Goal: Transaction & Acquisition: Purchase product/service

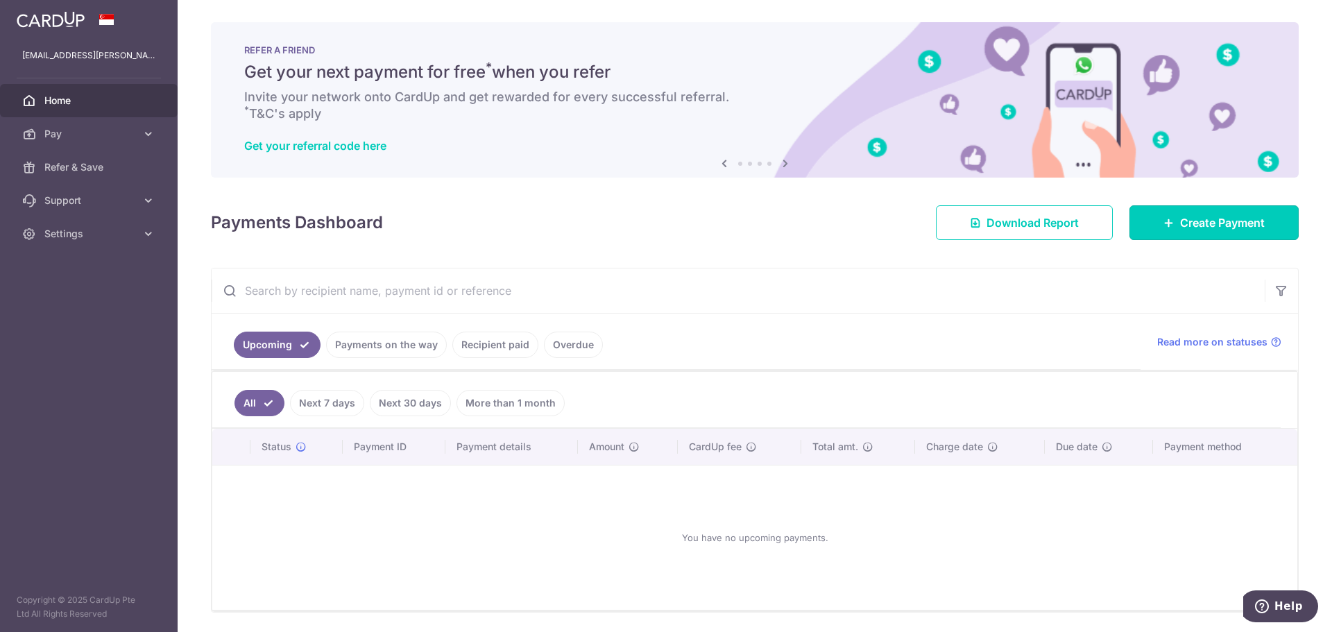
click at [1237, 221] on span "Create Payment" at bounding box center [1222, 222] width 85 height 17
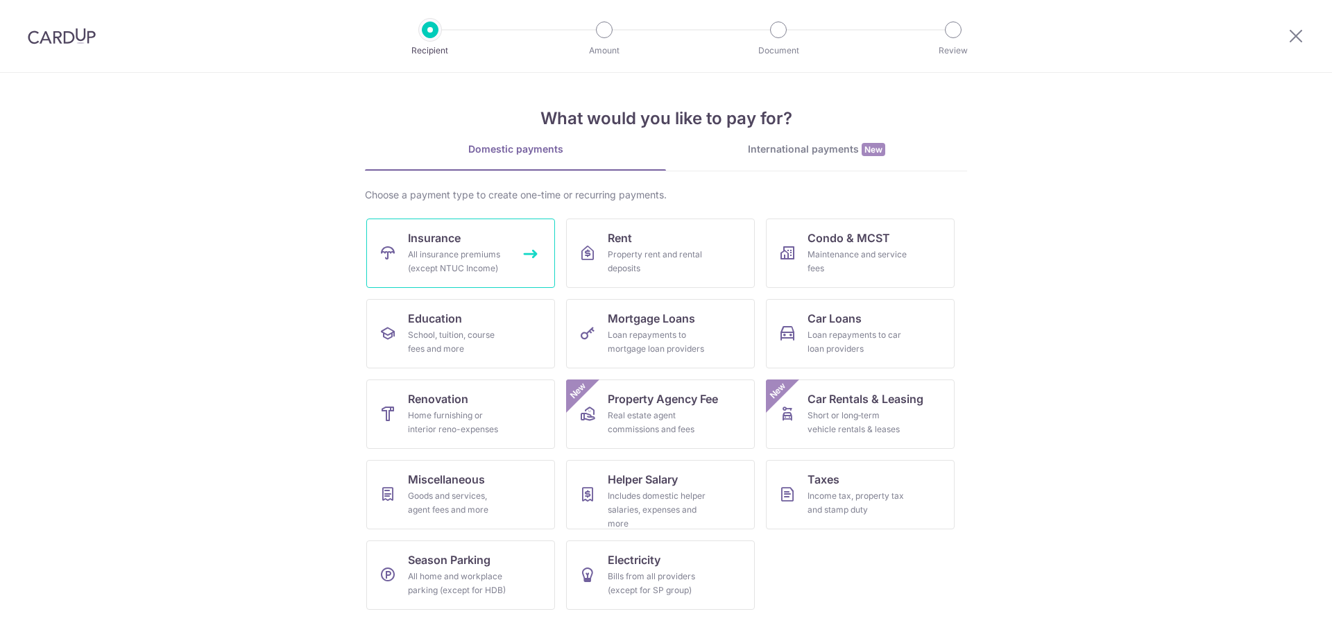
click at [487, 256] on div "All insurance premiums (except NTUC Income)" at bounding box center [458, 262] width 100 height 28
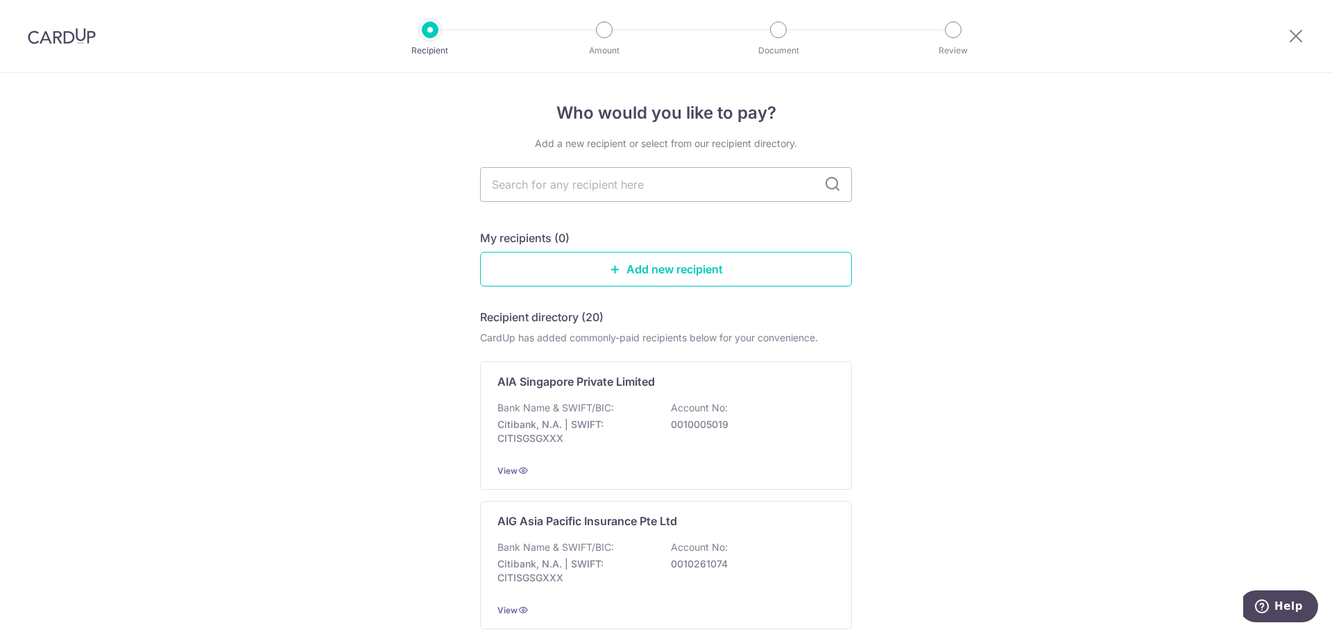
click at [633, 182] on input "text" at bounding box center [666, 184] width 372 height 35
type input "AIA"
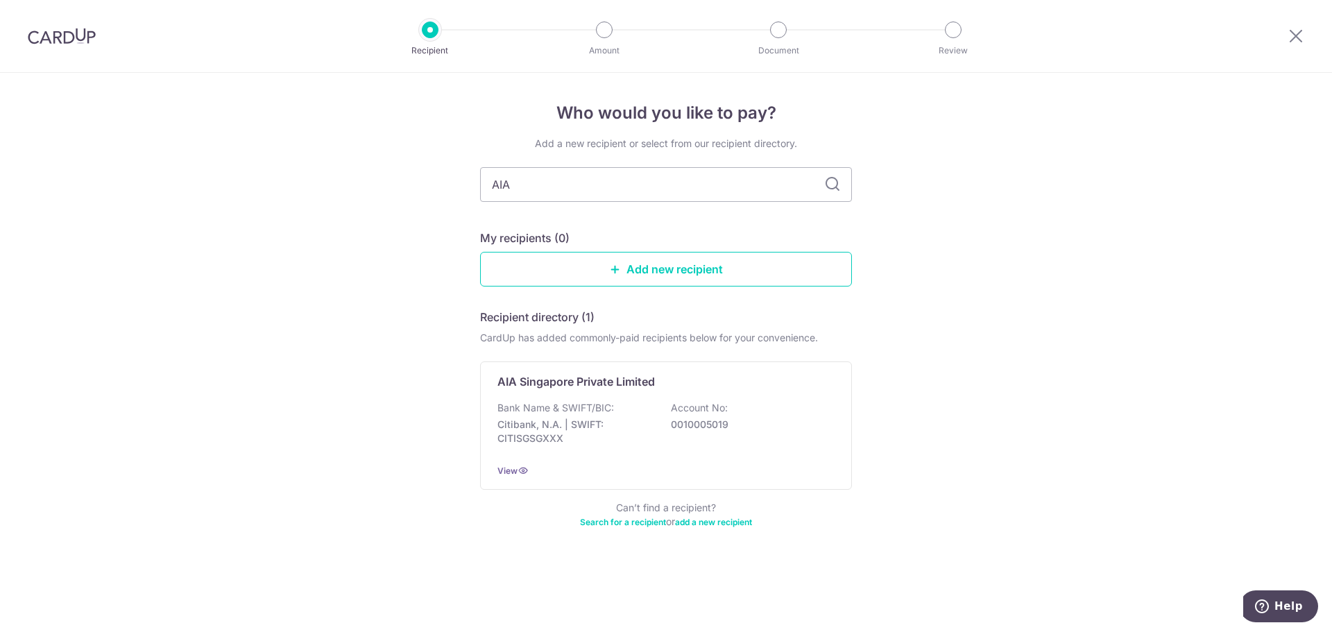
click at [759, 185] on input "AIA" at bounding box center [666, 184] width 372 height 35
click at [699, 188] on input "AIA" at bounding box center [666, 184] width 372 height 35
type input "AIA Singapore Private Limited"
click at [826, 177] on icon at bounding box center [832, 184] width 17 height 17
click at [831, 183] on icon at bounding box center [832, 184] width 17 height 17
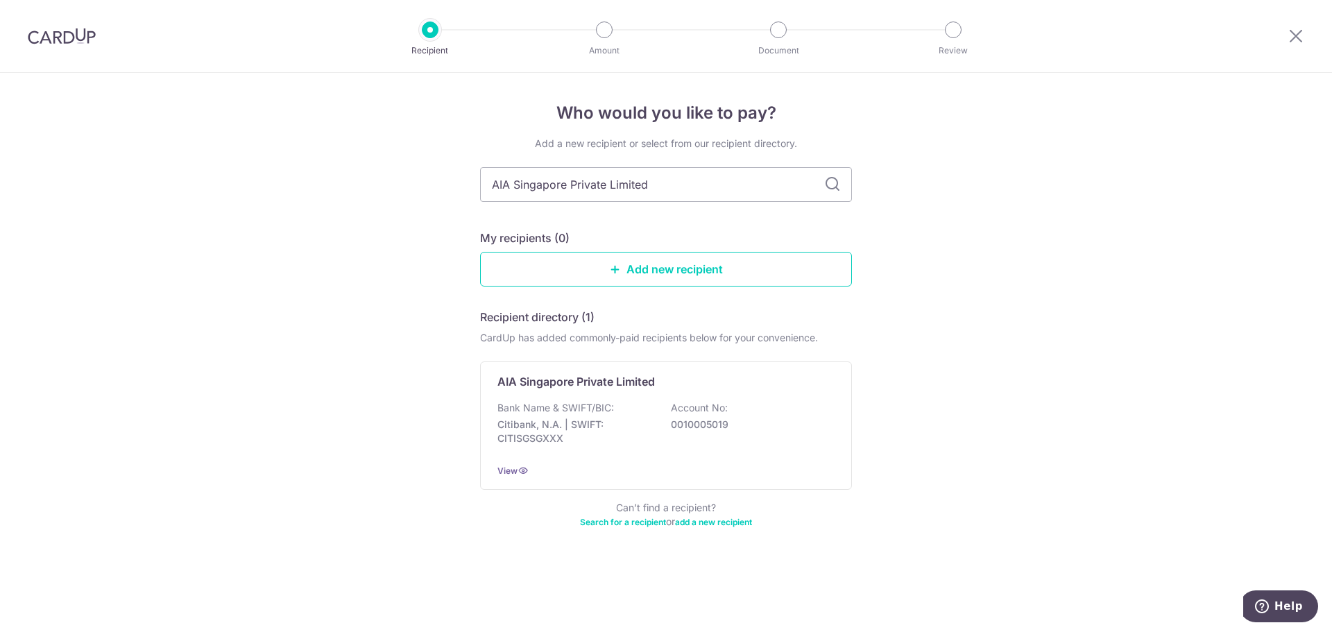
click at [841, 185] on input "AIA Singapore Private Limited" at bounding box center [666, 184] width 372 height 35
click at [737, 182] on input "AIA Singapore Private Limited" at bounding box center [666, 184] width 372 height 35
click at [638, 429] on p "Citibank, N.A. | SWIFT: CITISGSGXXX" at bounding box center [574, 432] width 155 height 28
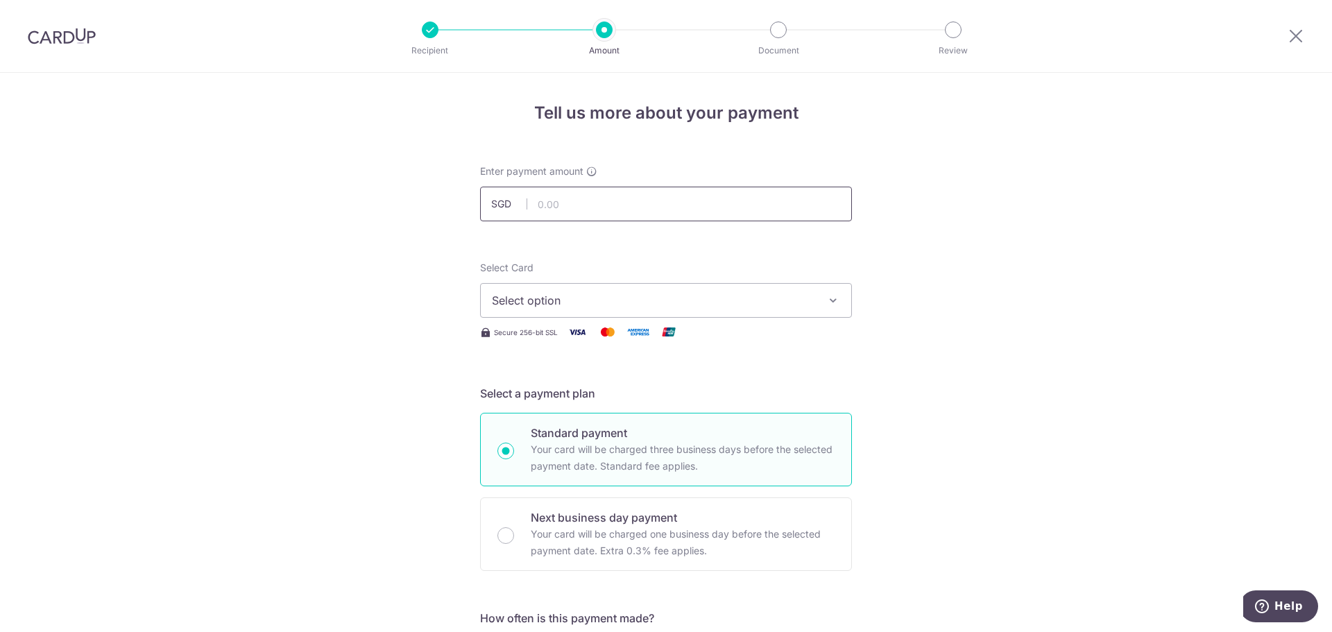
click at [698, 198] on input "text" at bounding box center [666, 204] width 372 height 35
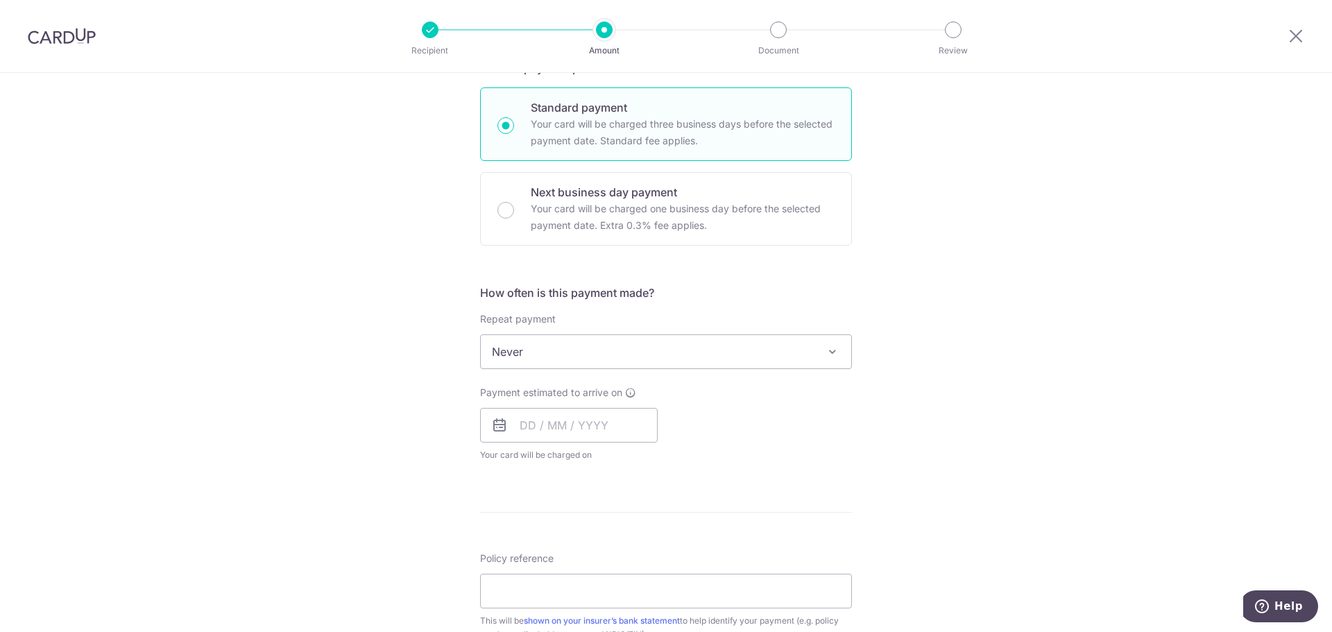
scroll to position [347, 0]
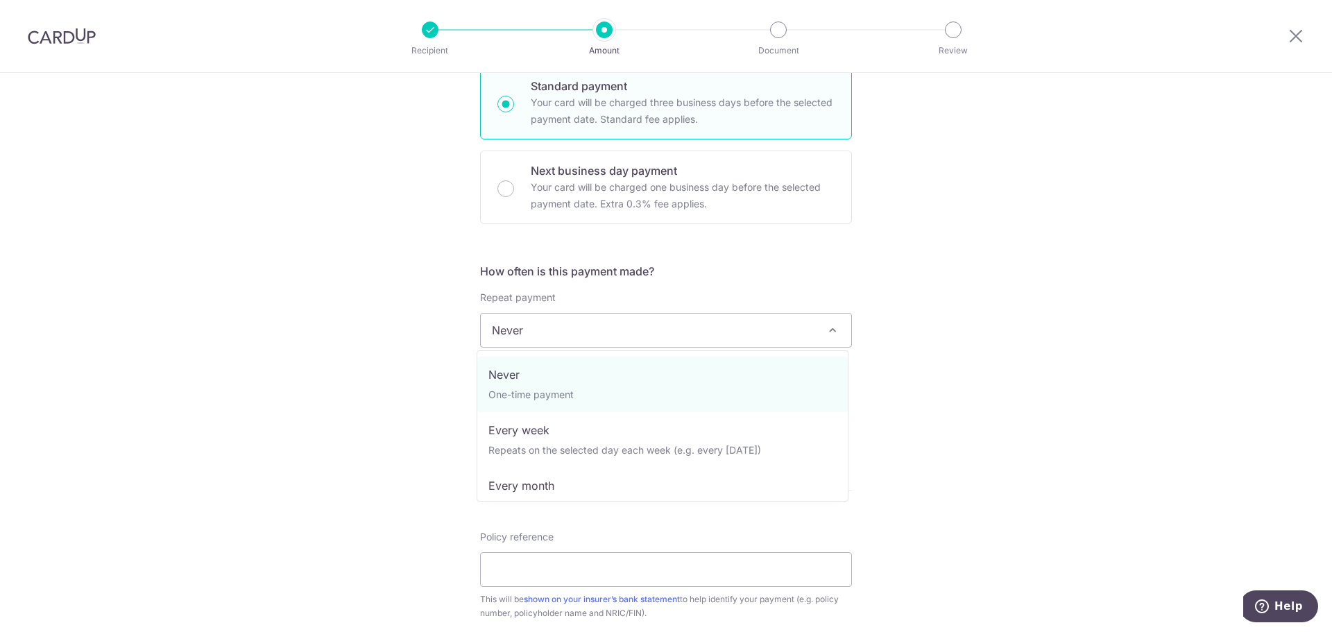
click at [689, 343] on span "Never" at bounding box center [666, 330] width 370 height 33
click at [957, 415] on div "Tell us more about your payment Enter payment amount SGD Select Card Select opt…" at bounding box center [666, 353] width 1332 height 1255
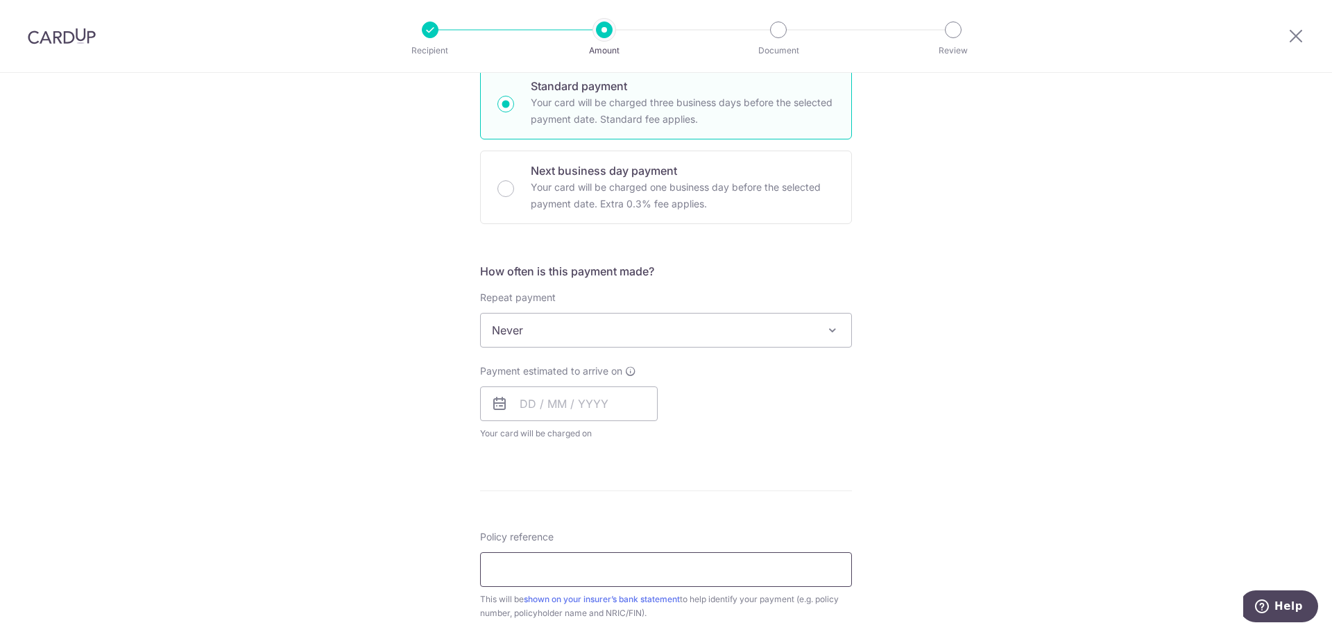
click at [687, 573] on input "Policy reference" at bounding box center [666, 569] width 372 height 35
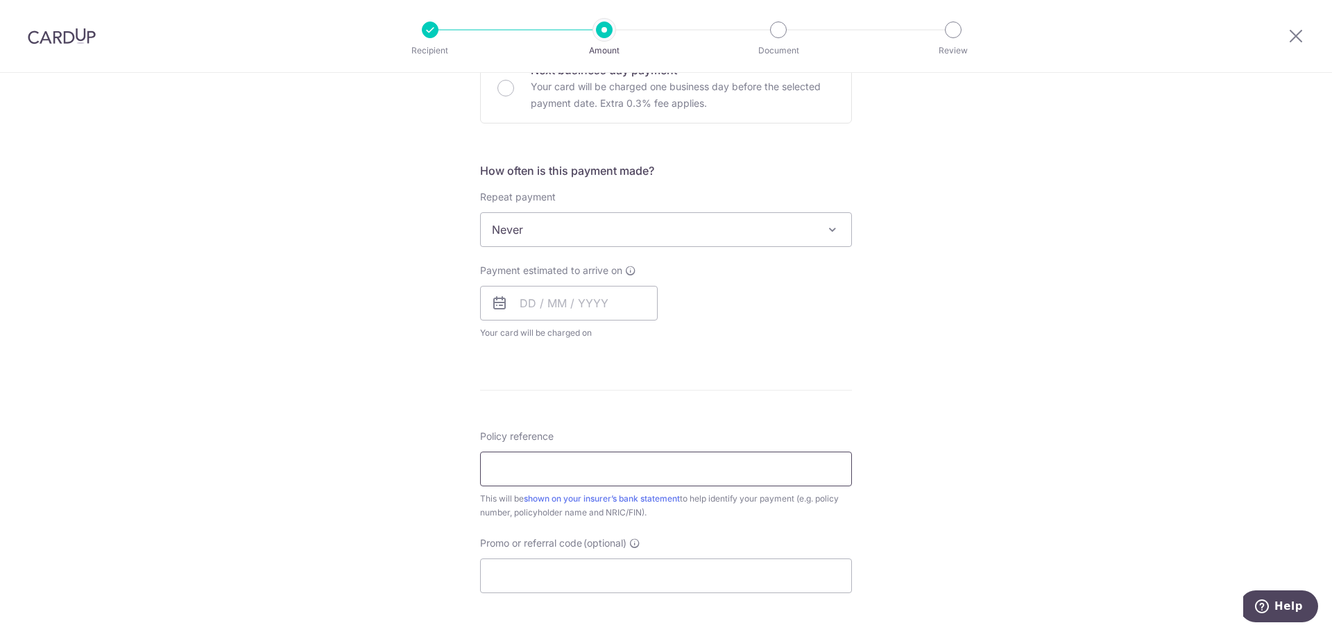
scroll to position [555, 0]
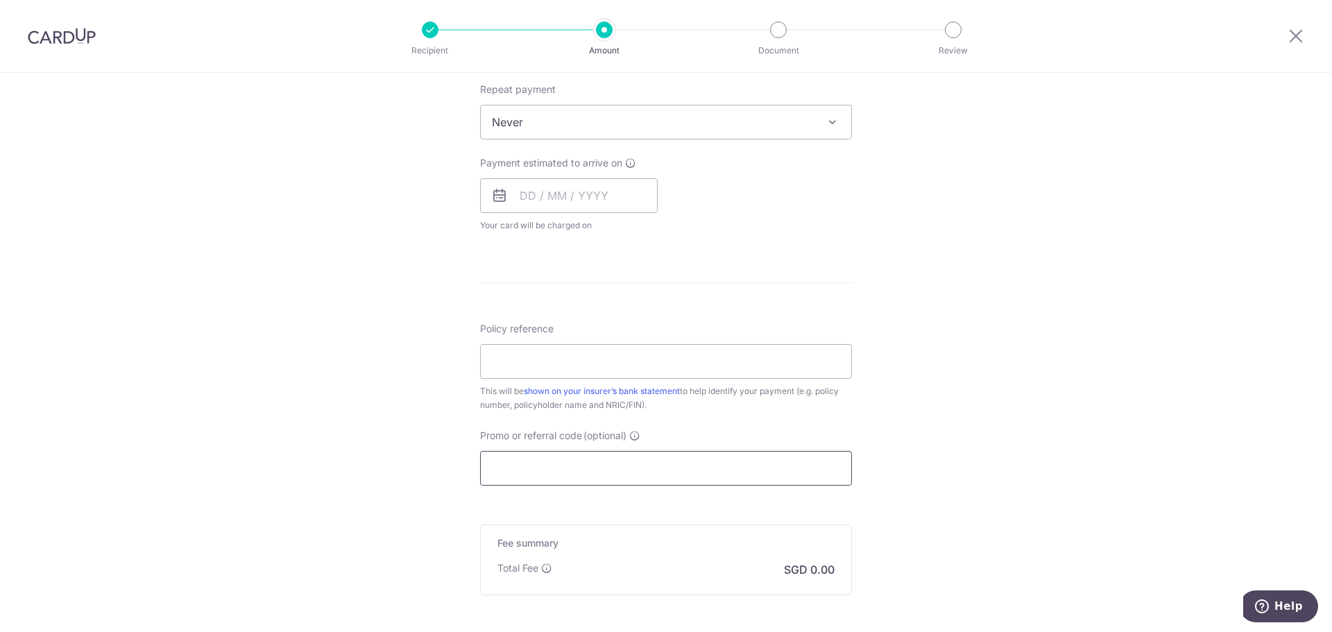
click at [664, 470] on input "Promo or referral code (optional)" at bounding box center [666, 468] width 372 height 35
paste input "OFF225"
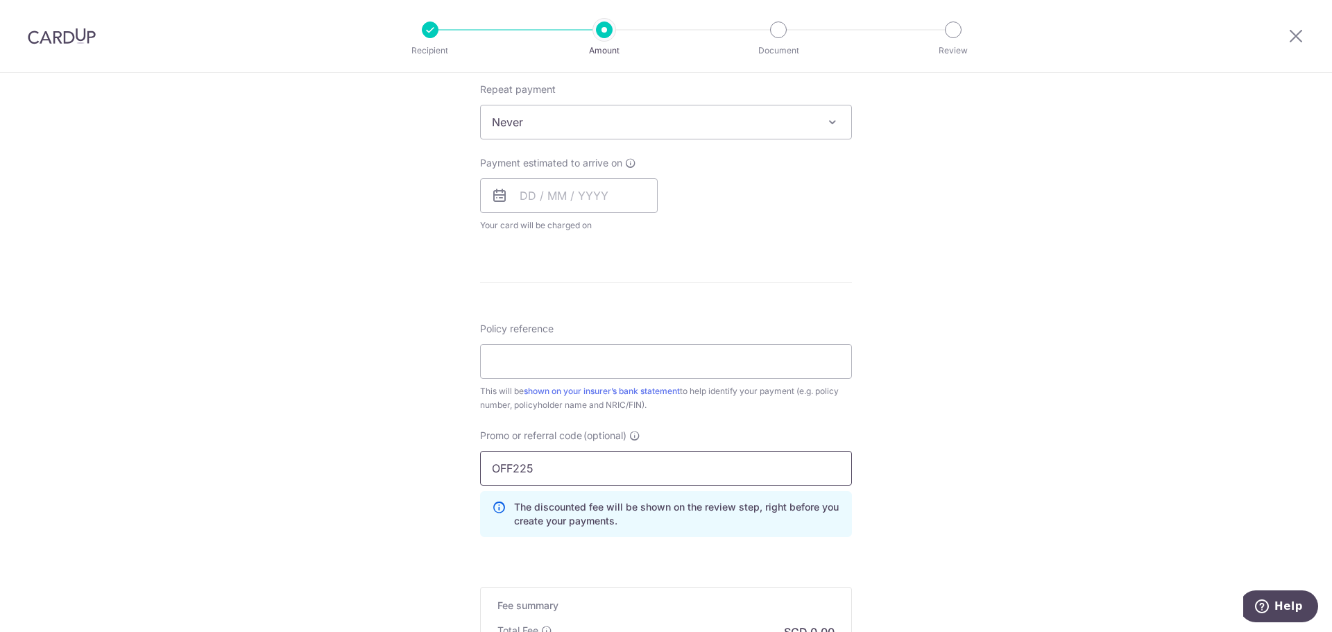
type input "OFF225"
click at [910, 465] on div "Tell us more about your payment Enter payment amount SGD Select Card Select opt…" at bounding box center [666, 176] width 1332 height 1317
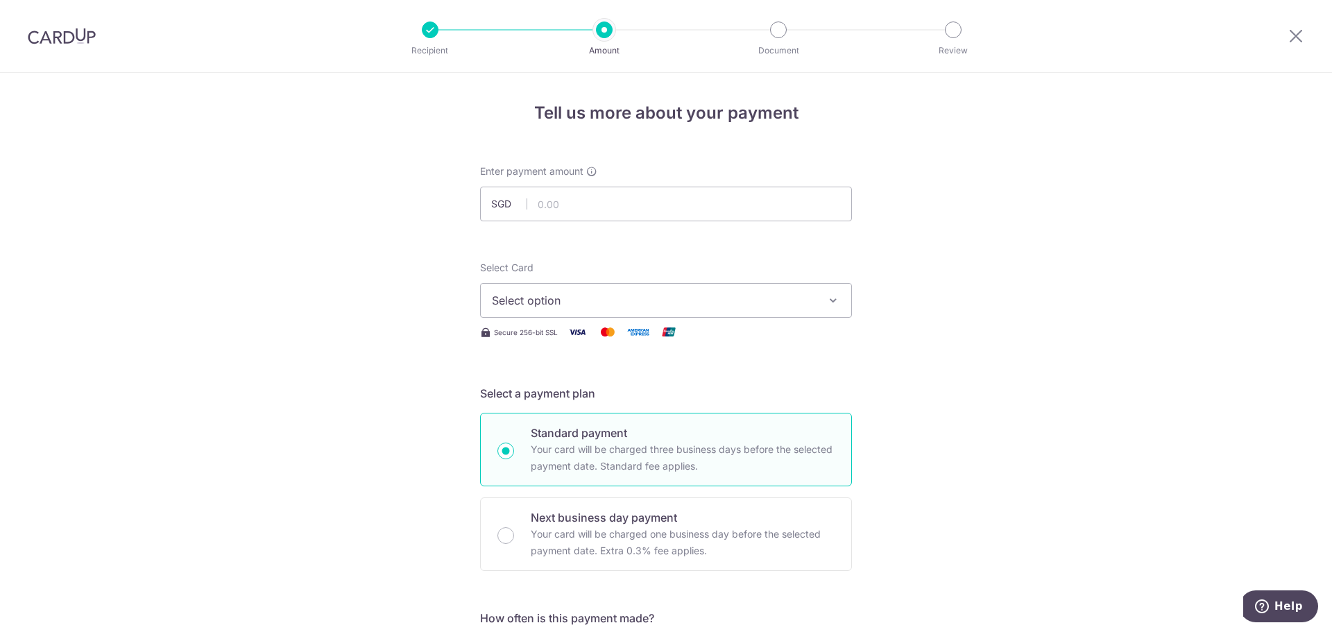
scroll to position [69, 0]
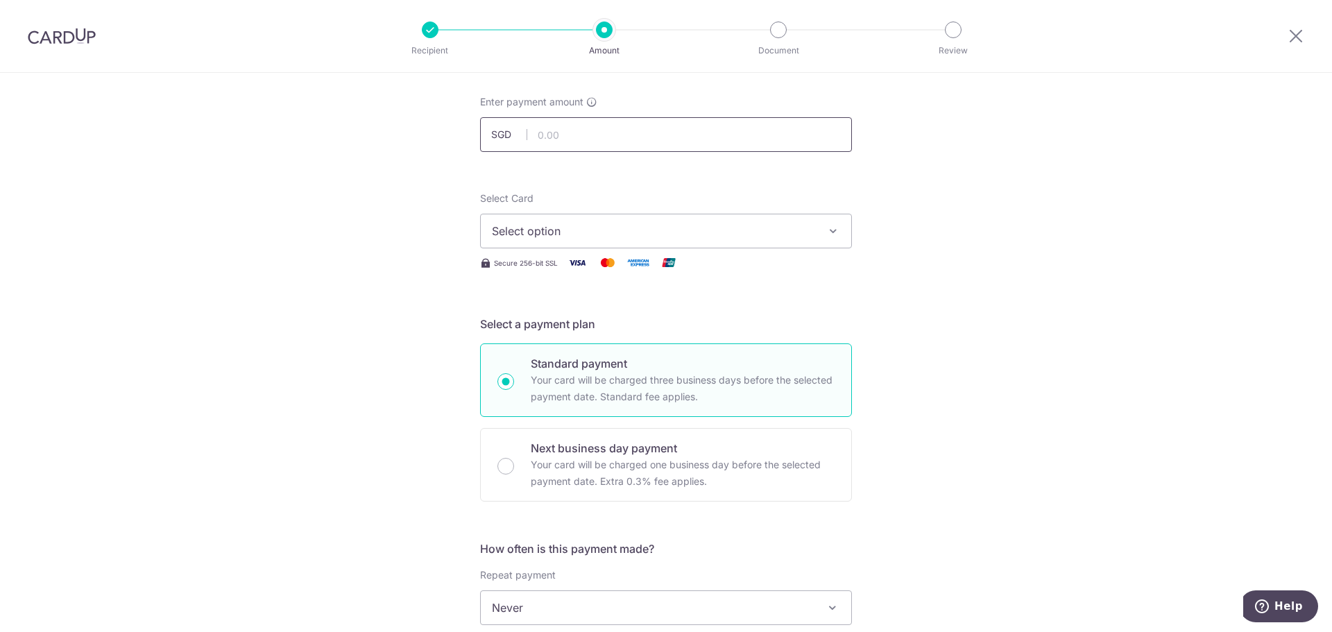
click at [719, 126] on input "text" at bounding box center [666, 134] width 372 height 35
paste input "477.91"
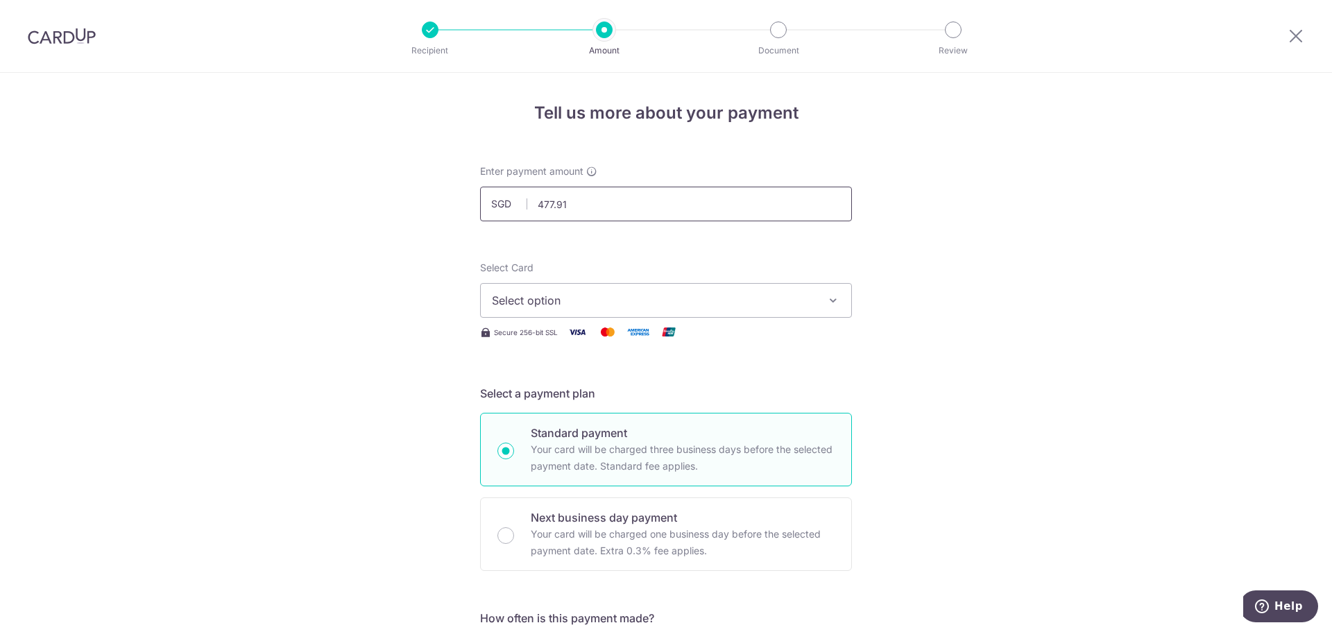
type input "477.91"
click at [768, 302] on span "Select option" at bounding box center [653, 300] width 323 height 17
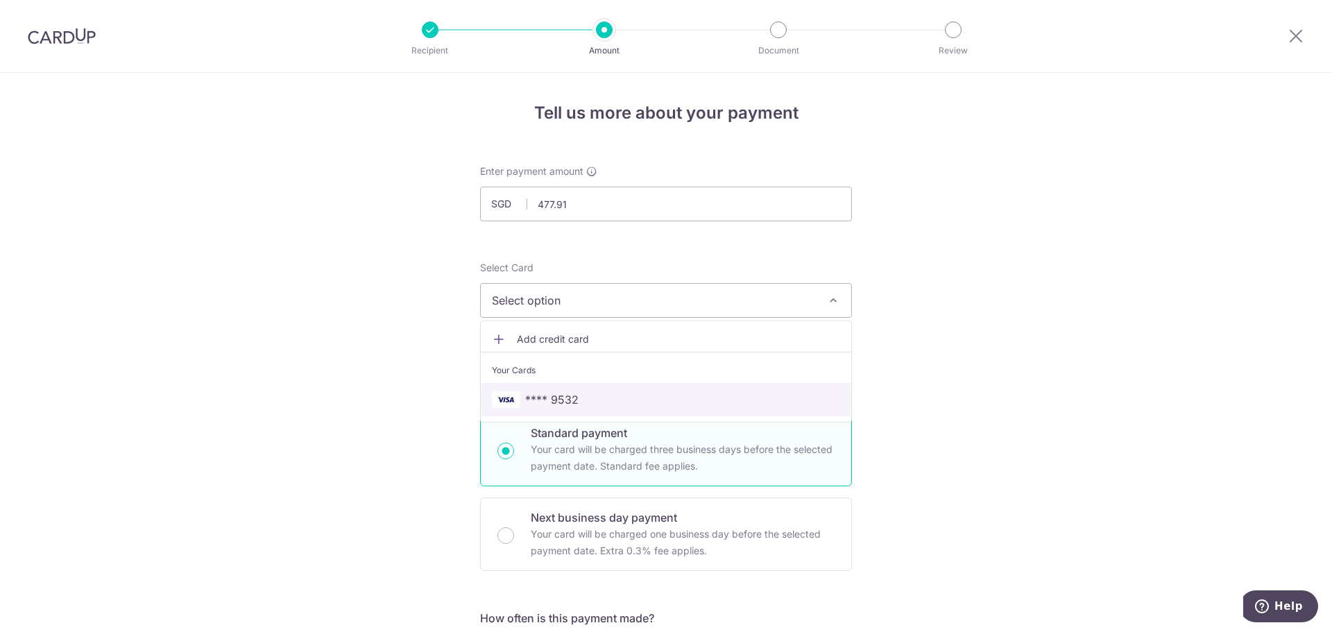
drag, startPoint x: 688, startPoint y: 405, endPoint x: 1210, endPoint y: 431, distance: 523.0
click at [688, 405] on span "**** 9532" at bounding box center [666, 399] width 348 height 17
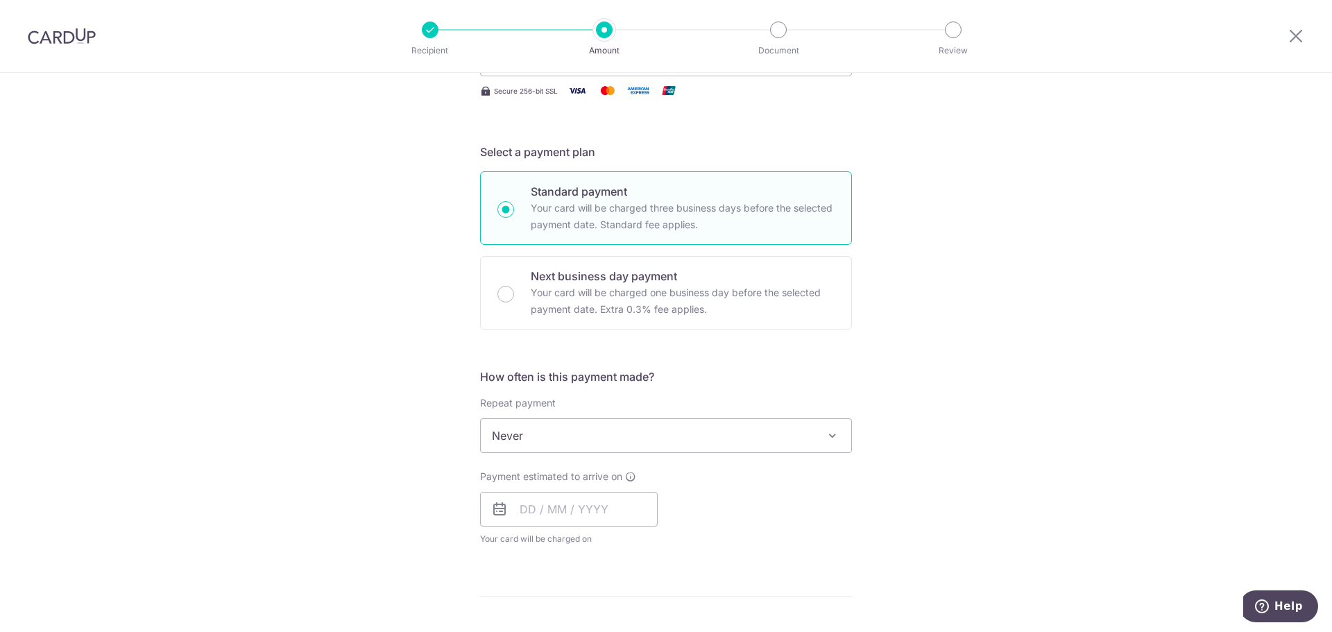
scroll to position [277, 0]
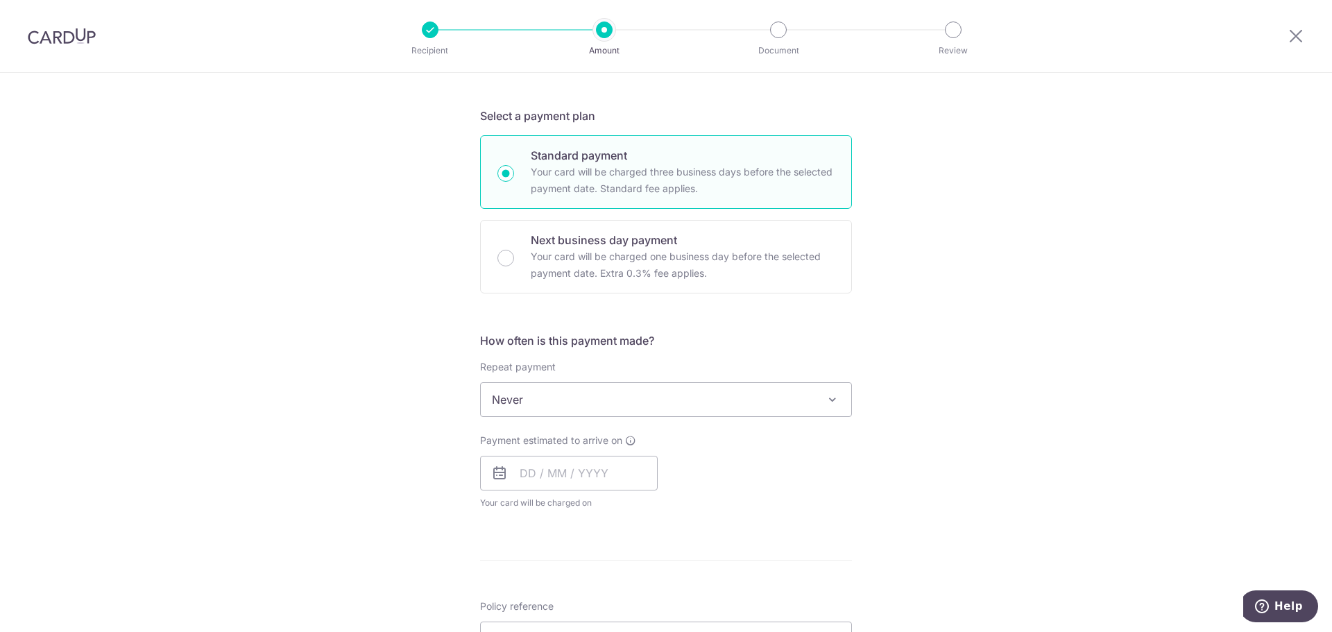
click at [594, 256] on p "Your card will be charged one business day before the selected payment date. Ex…" at bounding box center [683, 264] width 304 height 33
click at [514, 256] on input "Next business day payment Your card will be charged one business day before the…" at bounding box center [505, 258] width 17 height 17
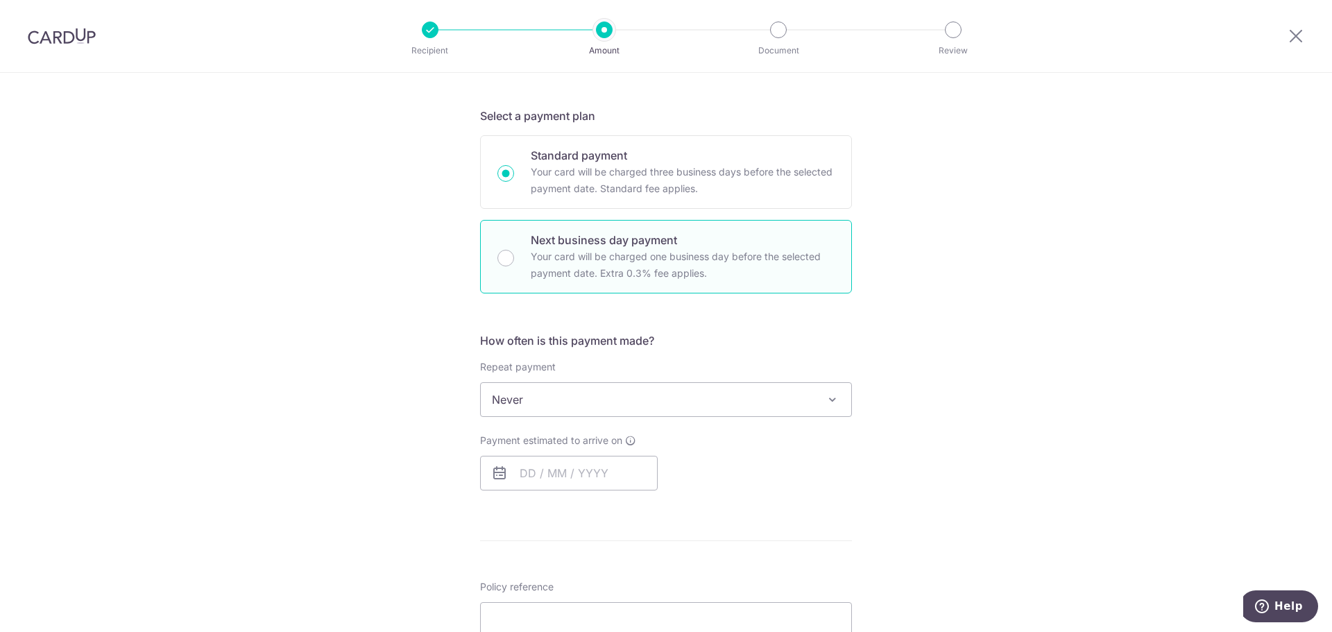
radio input "false"
radio input "true"
click at [456, 199] on div "Tell us more about your payment Enter payment amount SGD 477.91 477.91 Select C…" at bounding box center [666, 477] width 1332 height 1365
click at [531, 171] on p "Your card will be charged three business days before the selected payment date.…" at bounding box center [683, 180] width 304 height 33
click at [514, 171] on input "Standard payment Your card will be charged three business days before the selec…" at bounding box center [505, 173] width 17 height 17
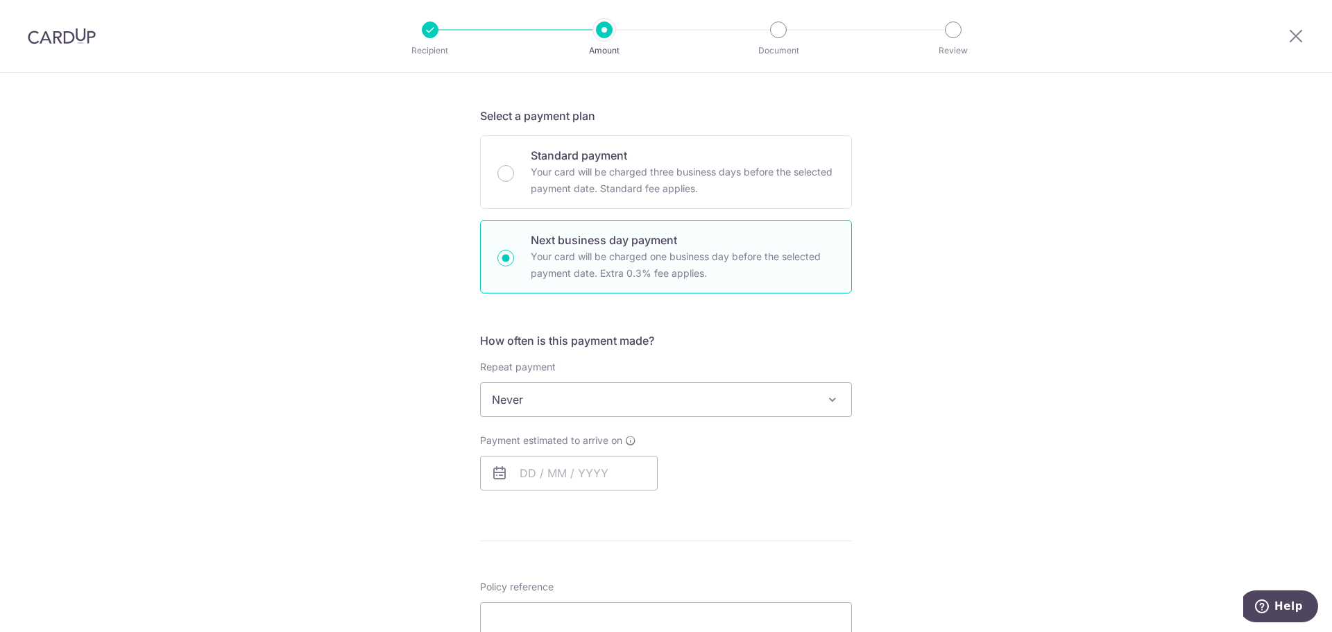
click at [504, 173] on input "Standard payment Your card will be charged three business days before the selec…" at bounding box center [505, 173] width 17 height 17
radio input "true"
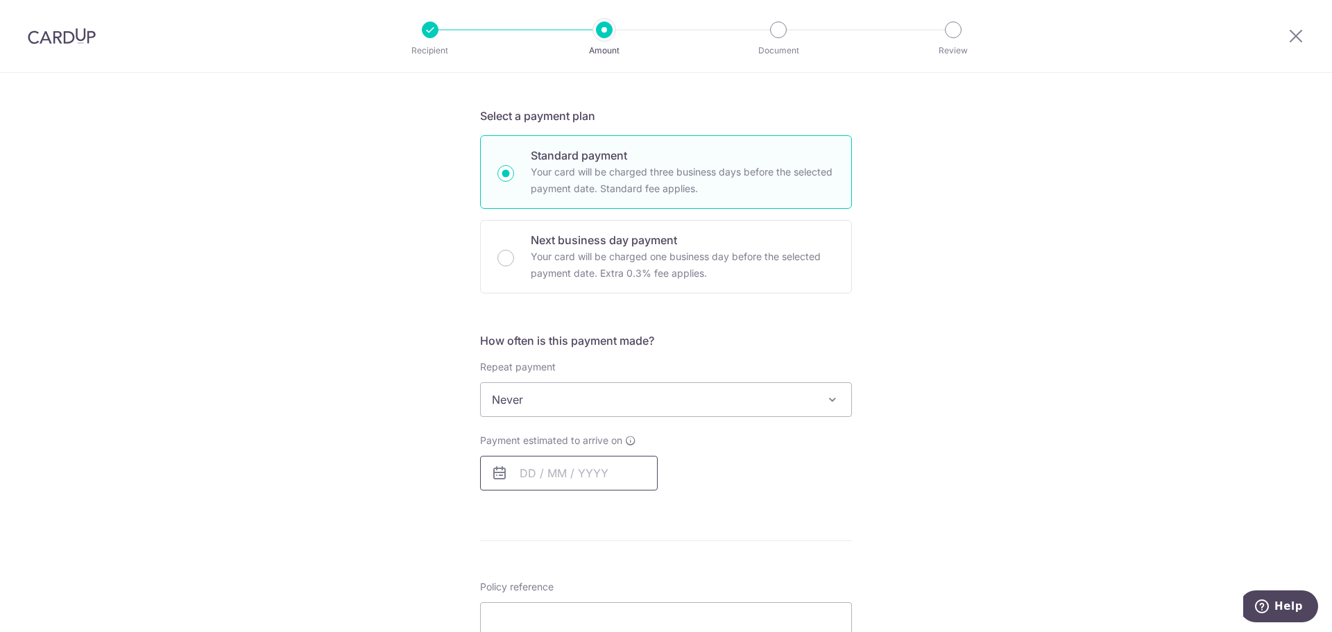
click at [562, 474] on input "text" at bounding box center [569, 473] width 178 height 35
click at [406, 481] on div "Tell us more about your payment Enter payment amount SGD 477.91 477.91 Select C…" at bounding box center [666, 444] width 1332 height 1298
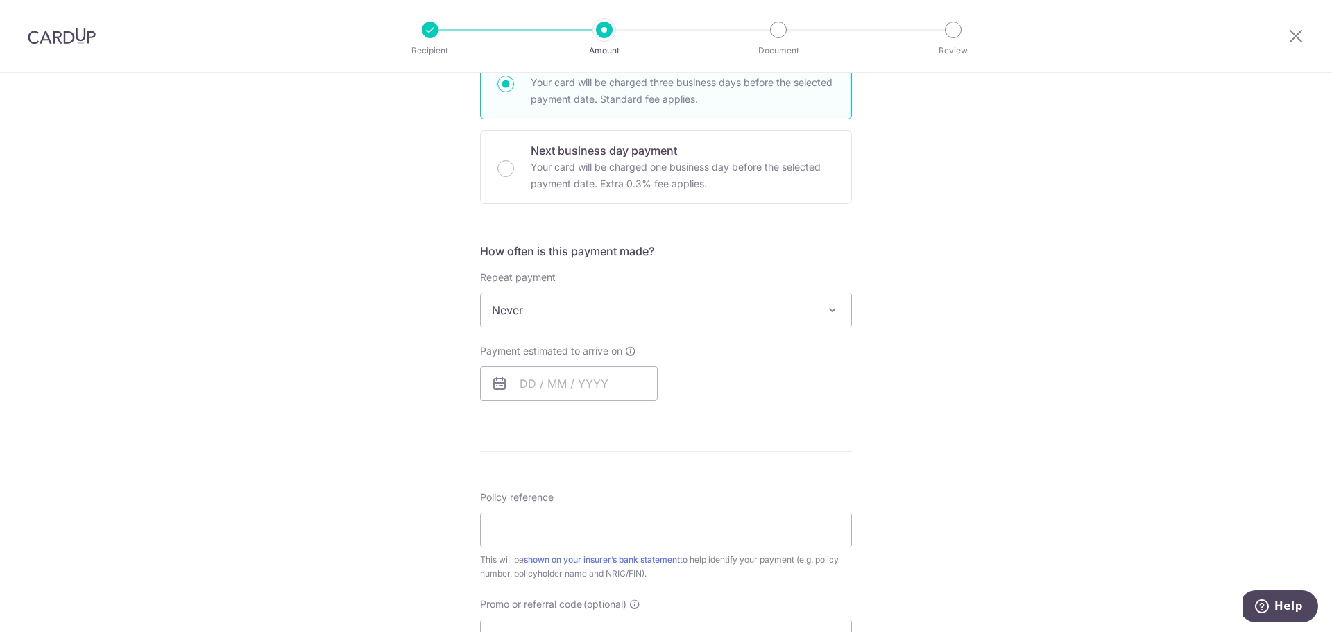
scroll to position [486, 0]
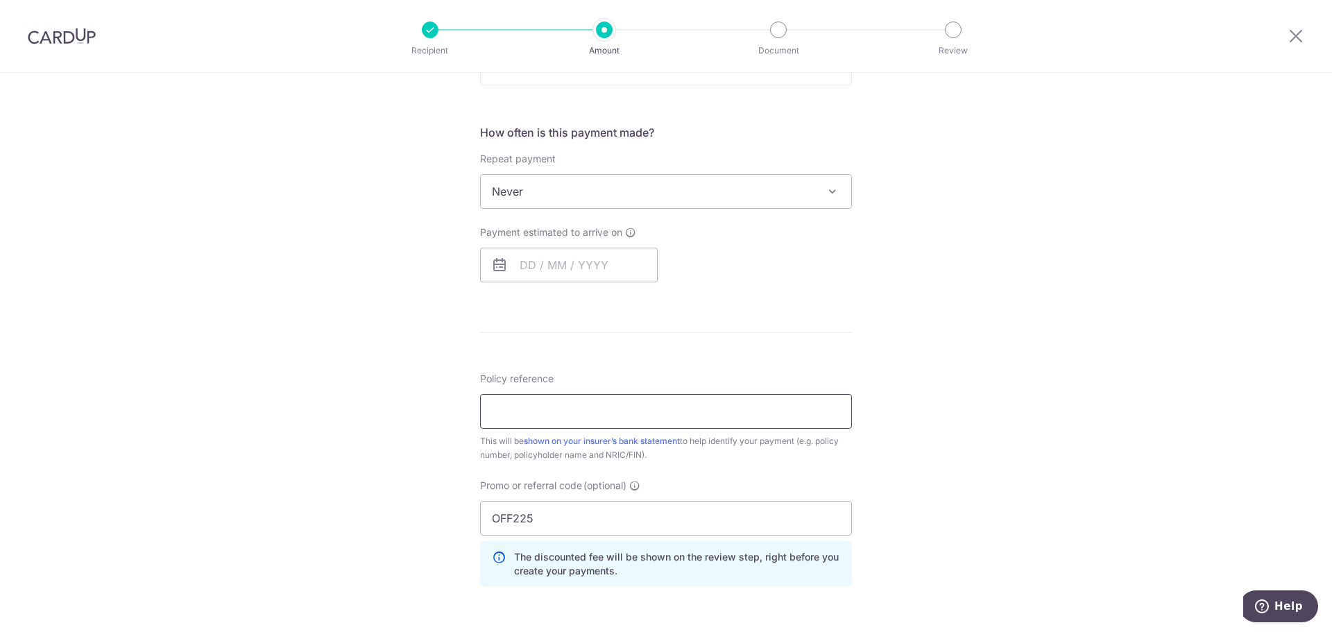
click at [578, 407] on input "Policy reference" at bounding box center [666, 411] width 372 height 35
paste input "P559138834"
type input "P559138834"
click at [932, 350] on div "Tell us more about your payment Enter payment amount SGD 477.91 477.91 Select C…" at bounding box center [666, 236] width 1332 height 1298
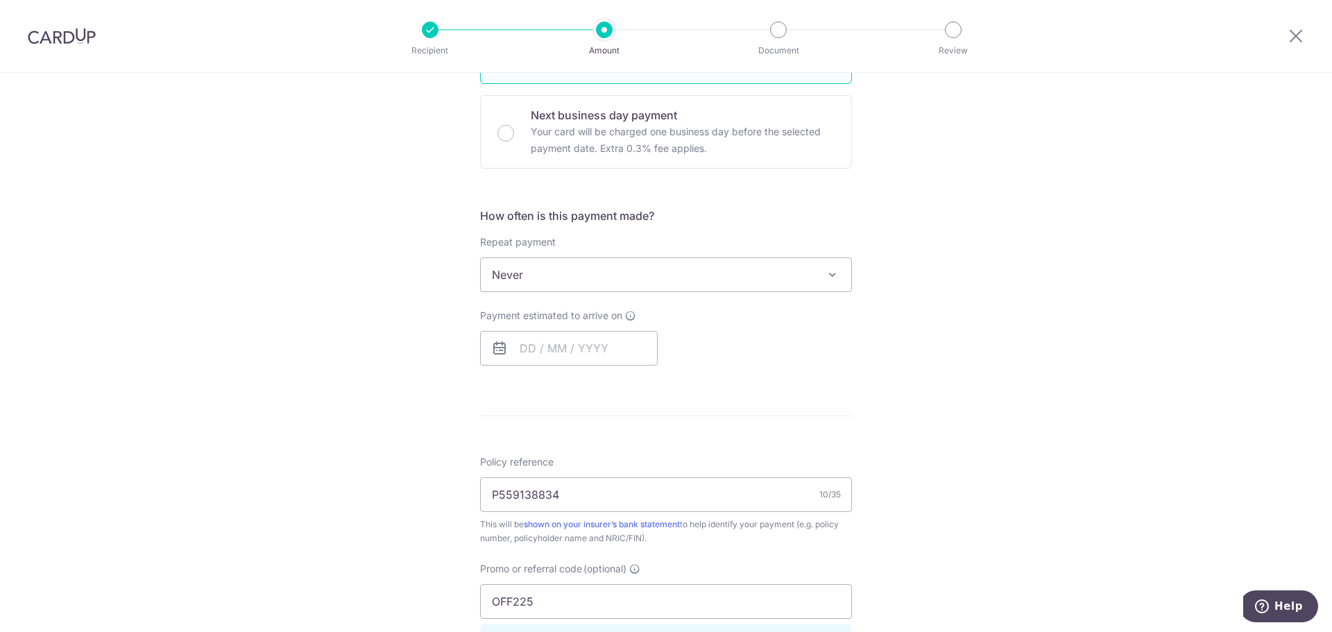
scroll to position [184, 0]
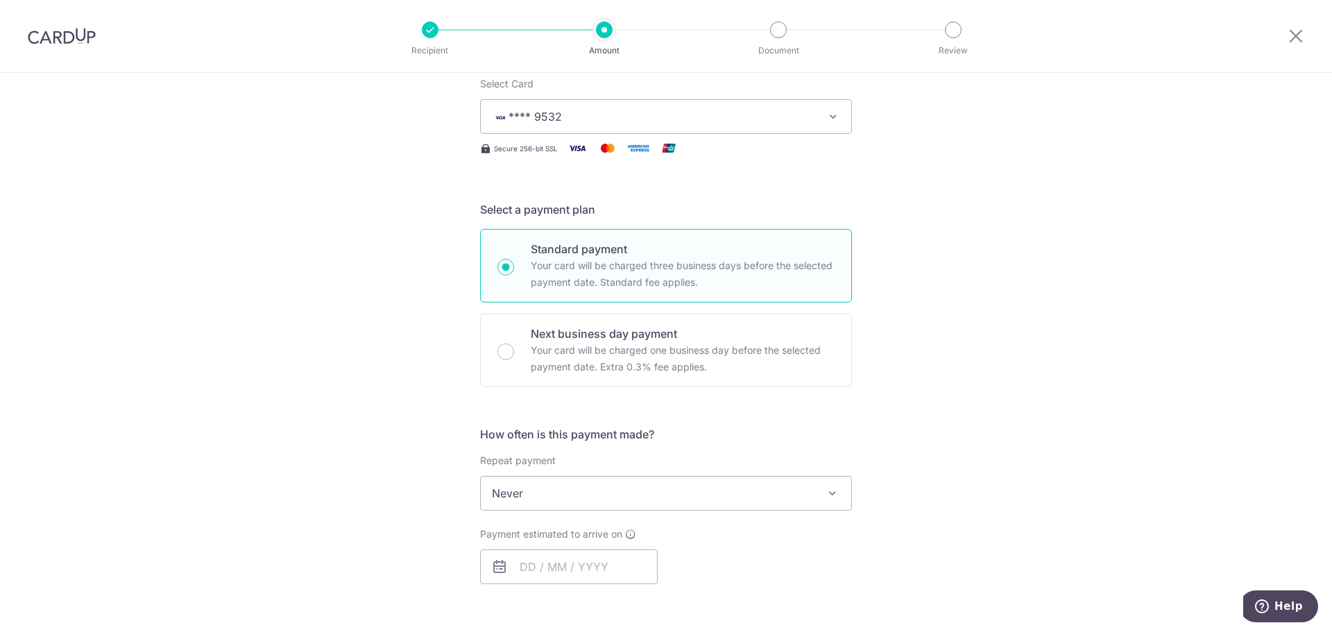
click at [744, 120] on span "**** 9532" at bounding box center [653, 116] width 323 height 17
click at [1057, 245] on div "Tell us more about your payment Enter payment amount SGD 477.91 477.91 Select C…" at bounding box center [666, 538] width 1332 height 1298
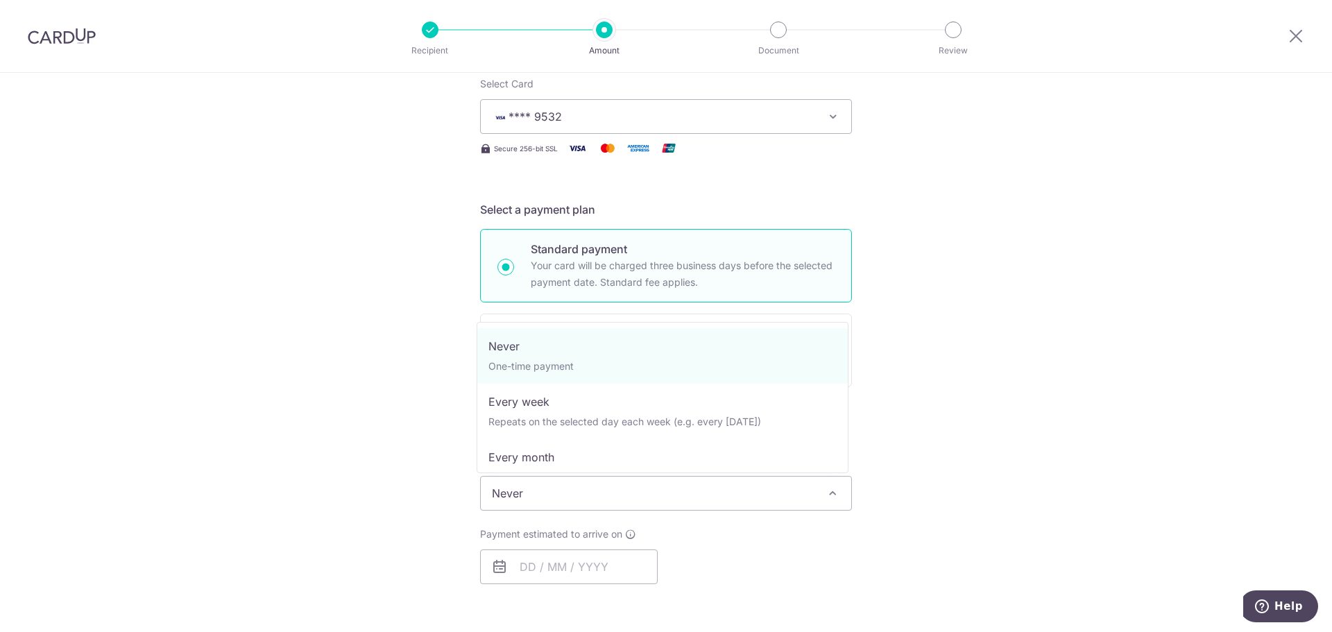
click at [615, 494] on span "Never" at bounding box center [666, 493] width 370 height 33
click at [615, 496] on span "Never" at bounding box center [666, 493] width 370 height 33
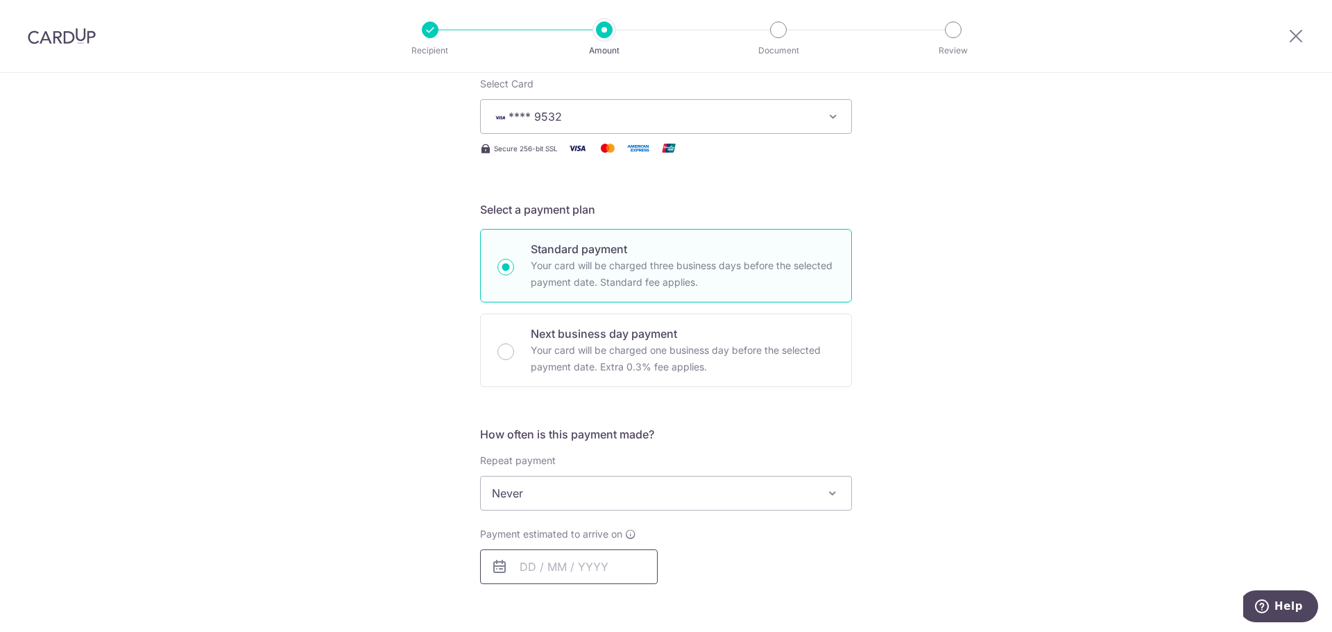
click at [594, 565] on input "text" at bounding box center [569, 566] width 178 height 35
click at [764, 539] on div "Payment estimated to arrive on Prev Next Sep Oct Nov Dec 2025 2026 2027 2028 20…" at bounding box center [666, 555] width 388 height 57
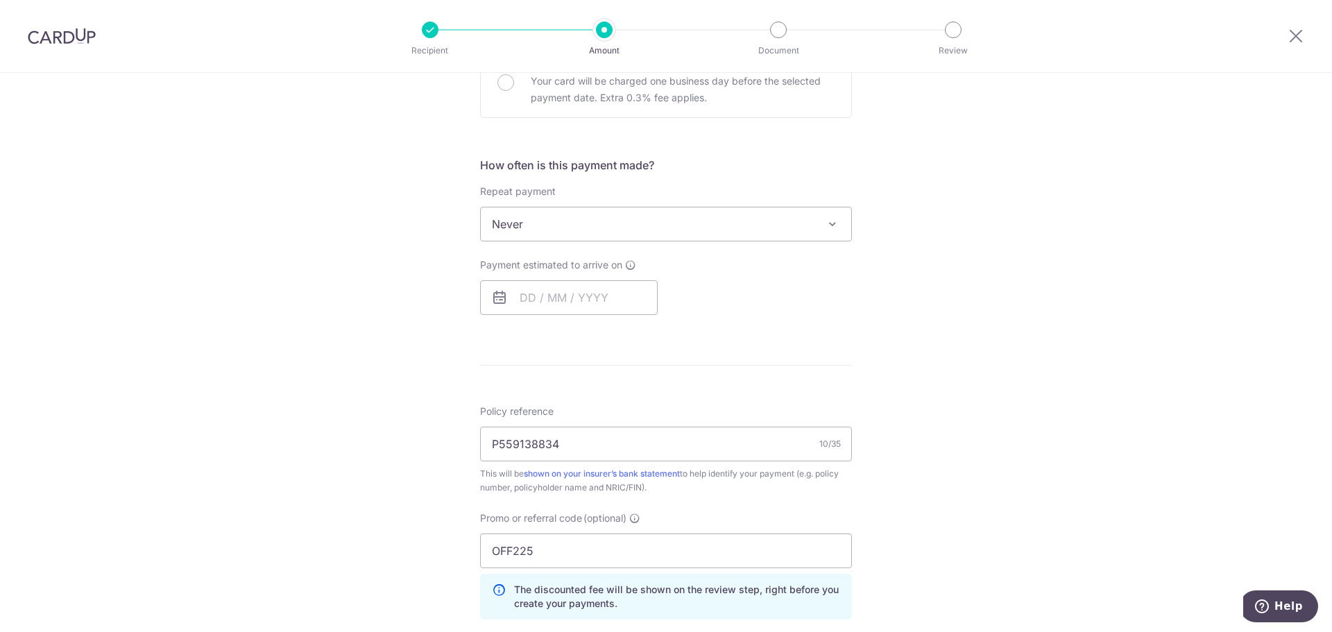
scroll to position [461, 0]
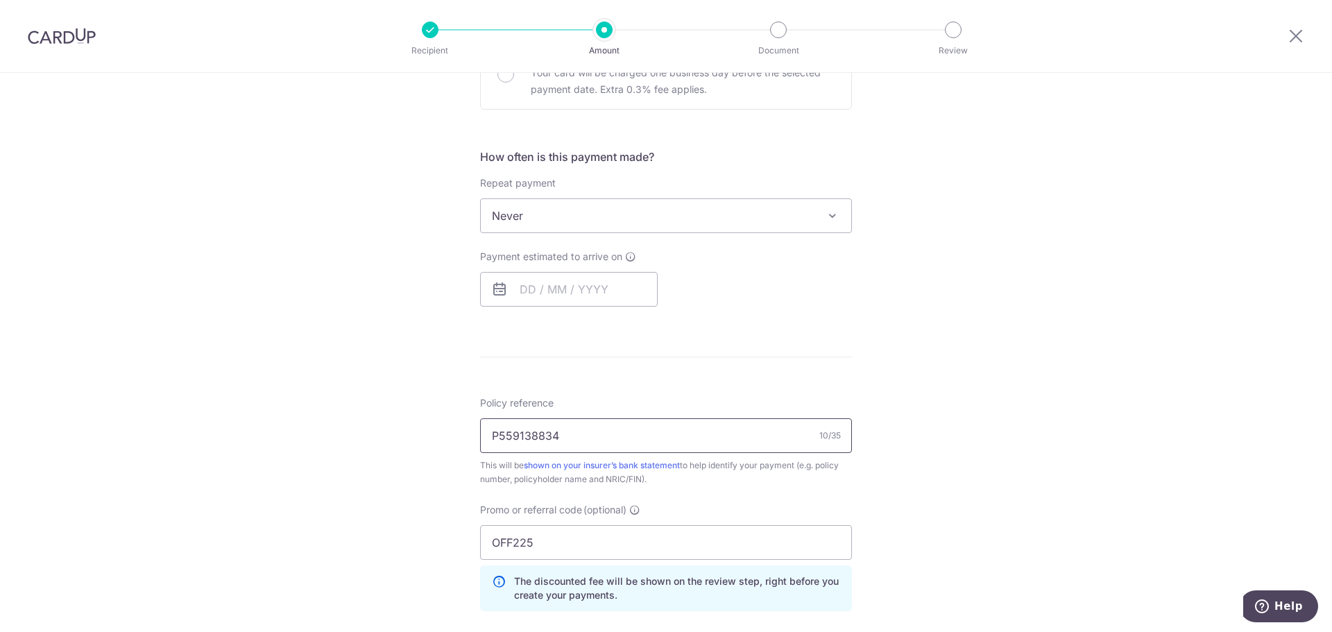
click at [674, 437] on input "P559138834" at bounding box center [666, 435] width 372 height 35
click at [750, 438] on input "P559138834" at bounding box center [666, 435] width 372 height 35
click at [680, 535] on input "OFF225" at bounding box center [666, 542] width 372 height 35
drag, startPoint x: 690, startPoint y: 434, endPoint x: 286, endPoint y: 422, distance: 404.6
click at [286, 422] on div "Tell us more about your payment Enter payment amount SGD 477.91 477.91 Select C…" at bounding box center [666, 261] width 1332 height 1298
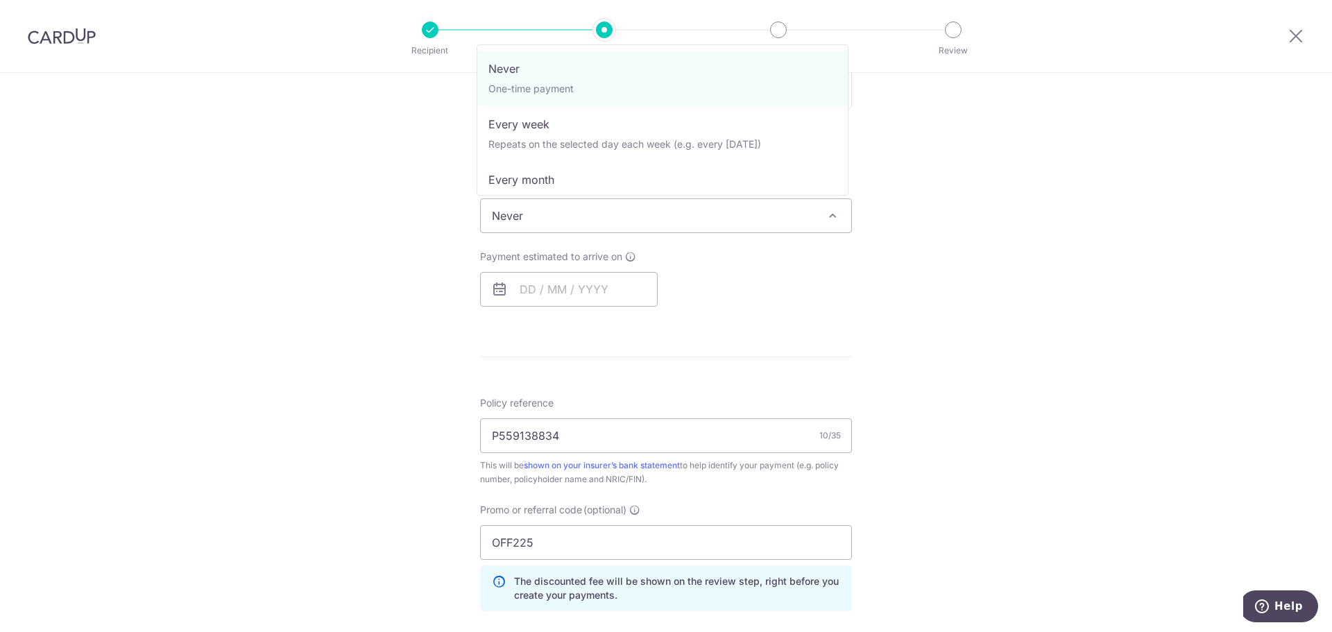
click at [737, 203] on span "Never" at bounding box center [666, 215] width 370 height 33
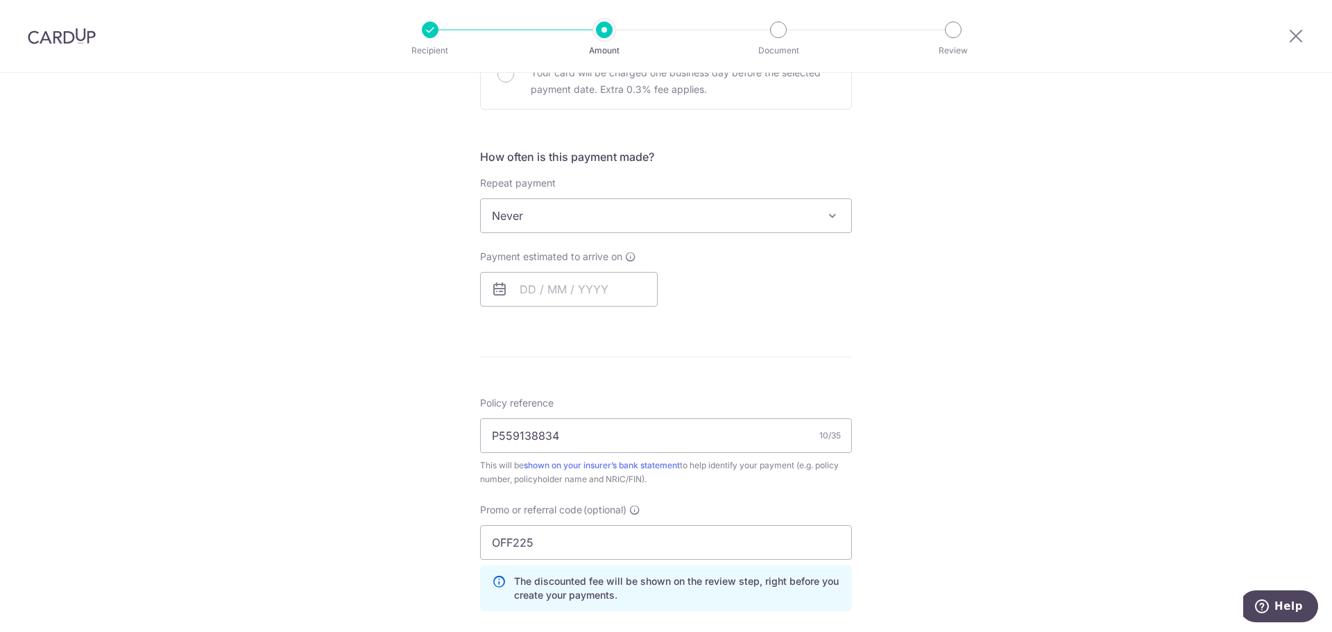
click at [1046, 240] on div "Tell us more about your payment Enter payment amount SGD 477.91 477.91 Select C…" at bounding box center [666, 261] width 1332 height 1298
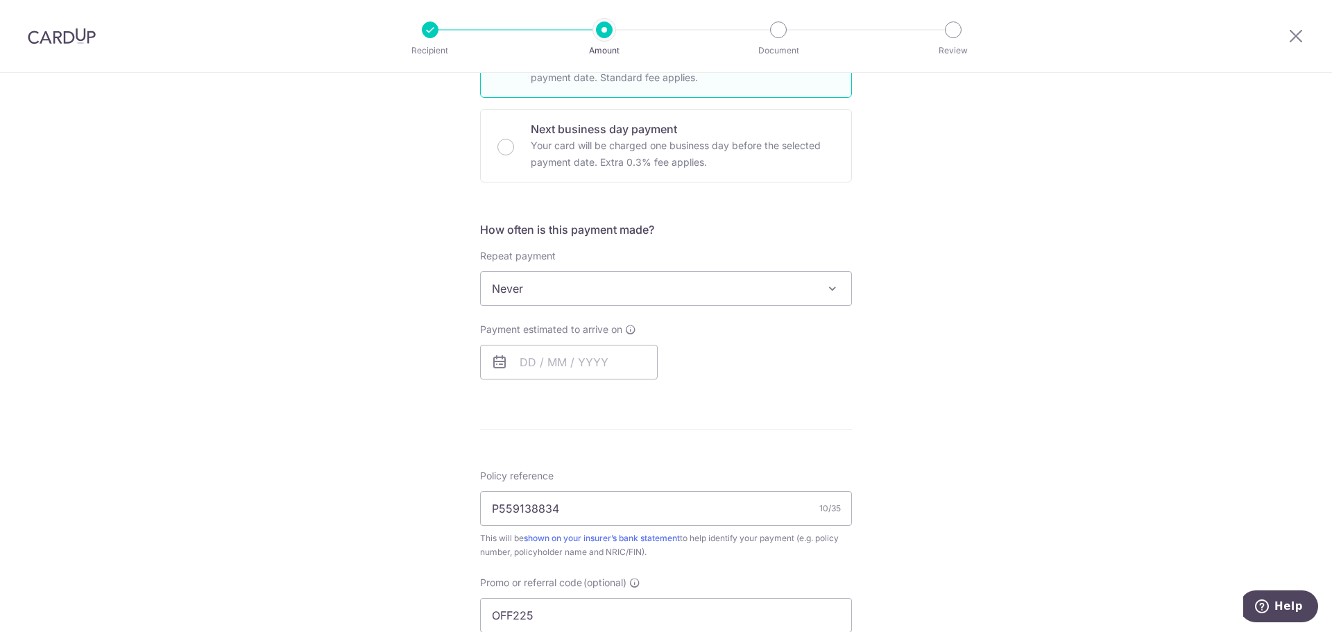
scroll to position [184, 0]
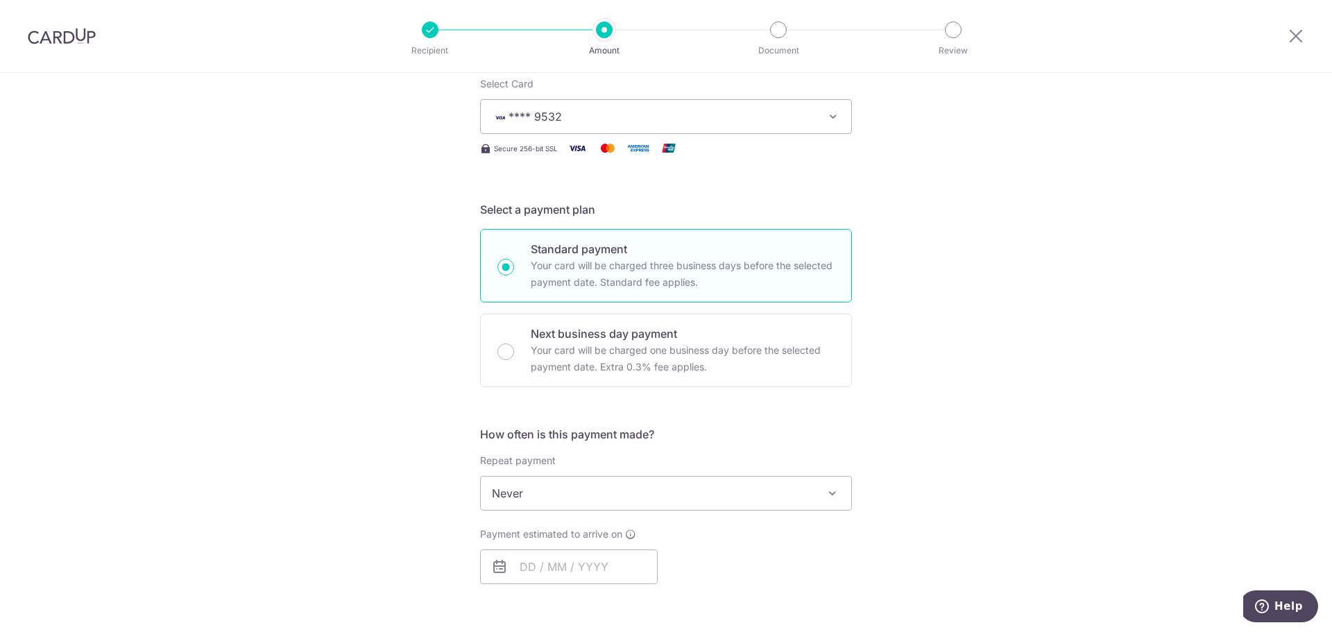
click at [653, 123] on span "**** 9532" at bounding box center [653, 116] width 323 height 17
click at [674, 219] on span "**** 9532" at bounding box center [666, 215] width 348 height 17
click at [1144, 255] on div "Tell us more about your payment Enter payment amount SGD 477.91 477.91 Select C…" at bounding box center [666, 538] width 1332 height 1298
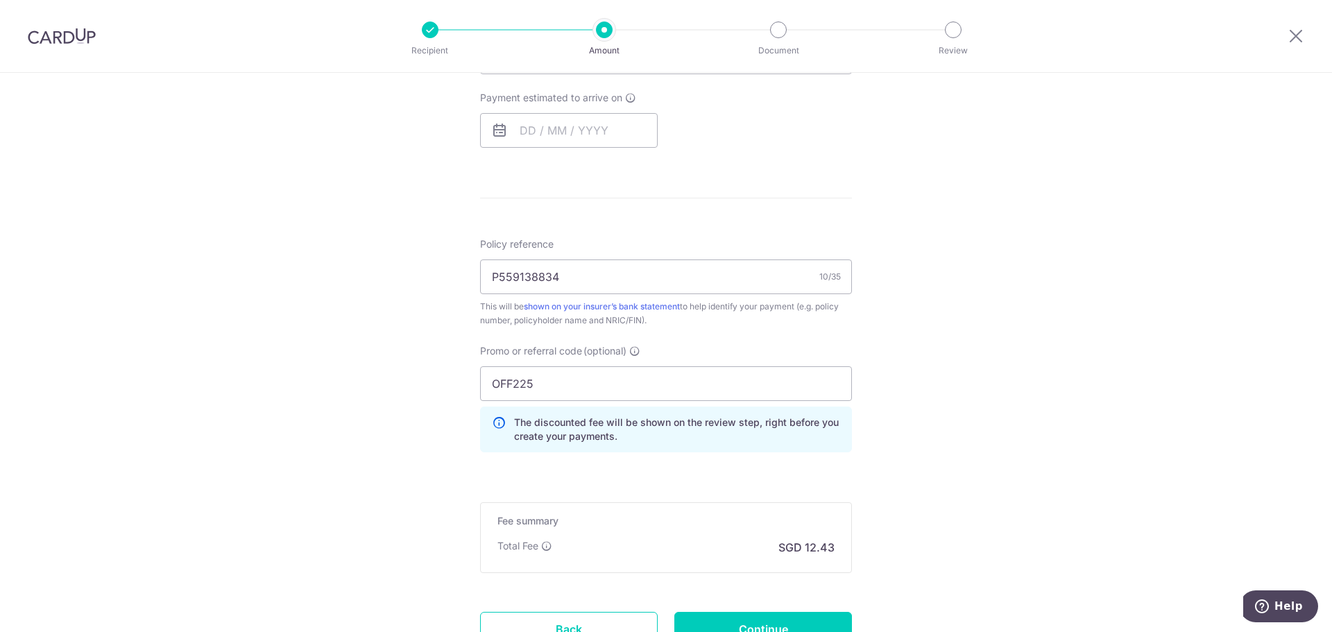
scroll to position [739, 0]
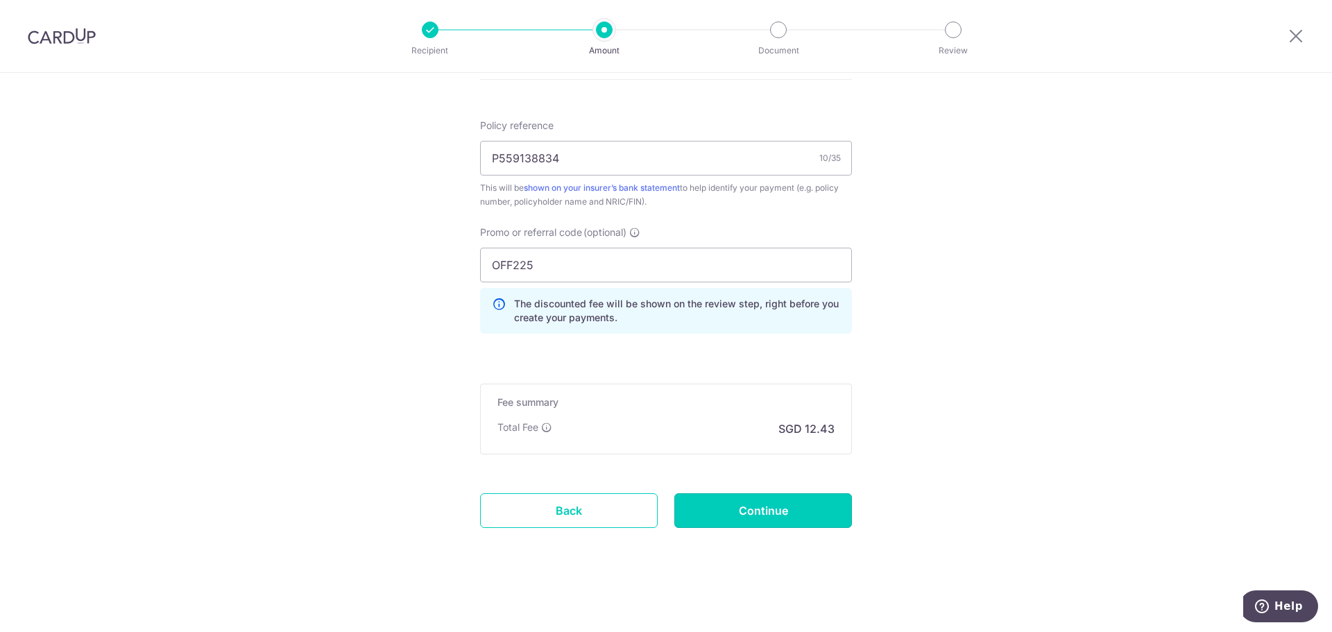
click at [808, 503] on input "Continue" at bounding box center [763, 510] width 178 height 35
type input "Create Schedule"
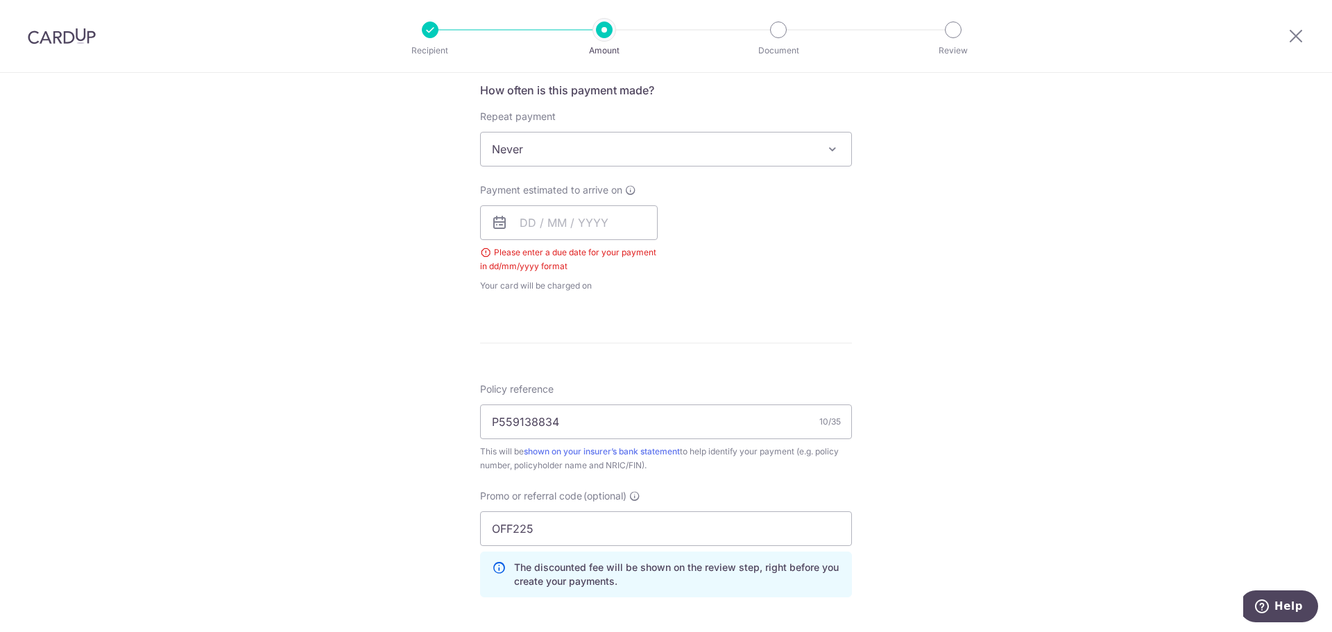
scroll to position [375, 0]
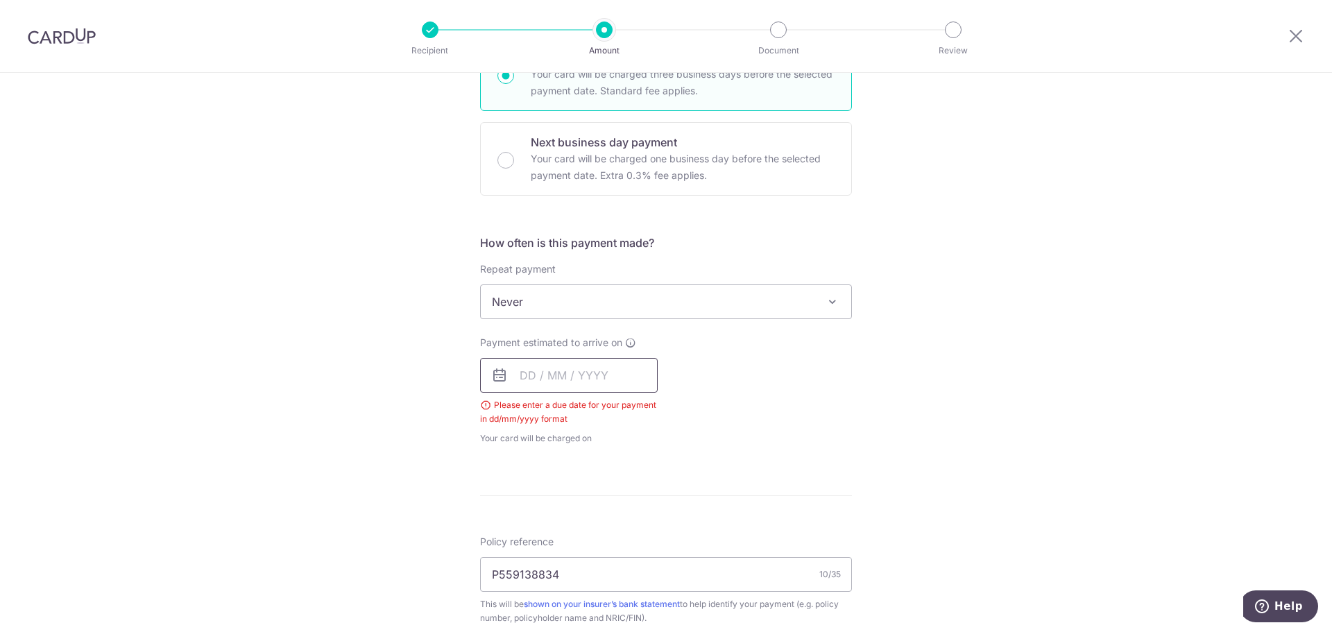
click at [559, 371] on input "text" at bounding box center [569, 375] width 178 height 35
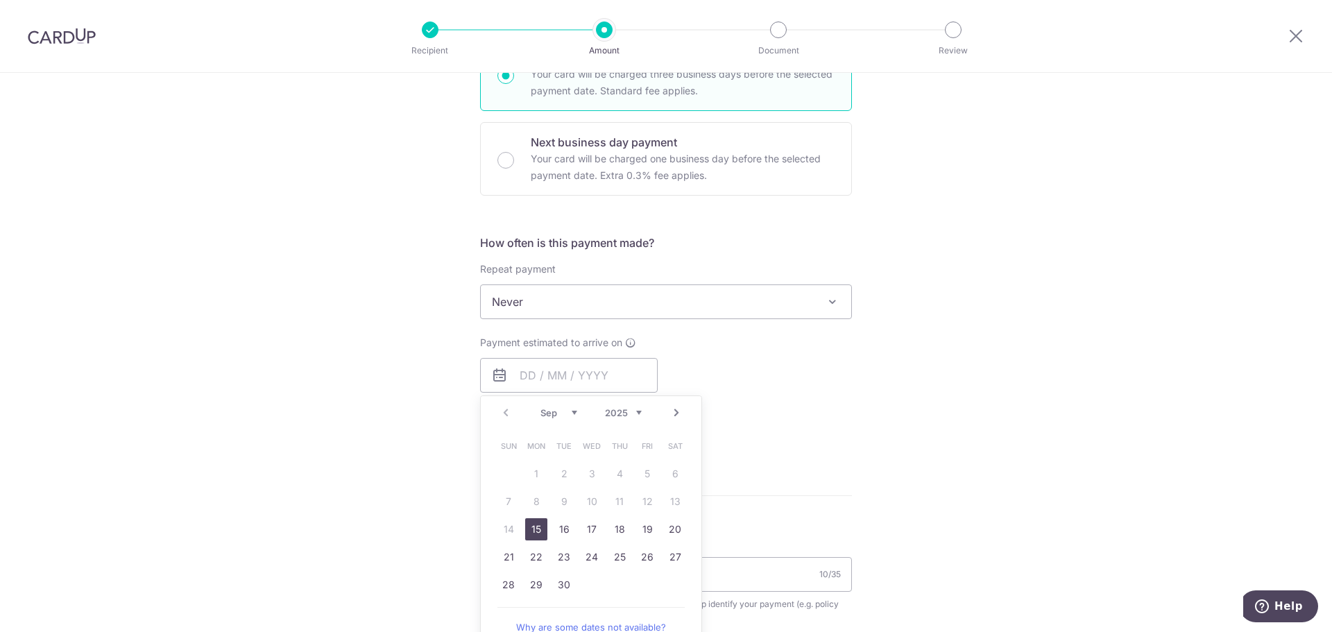
drag, startPoint x: 538, startPoint y: 524, endPoint x: 938, endPoint y: 384, distance: 424.0
click at [538, 524] on link "15" at bounding box center [536, 529] width 22 height 22
type input "[DATE]"
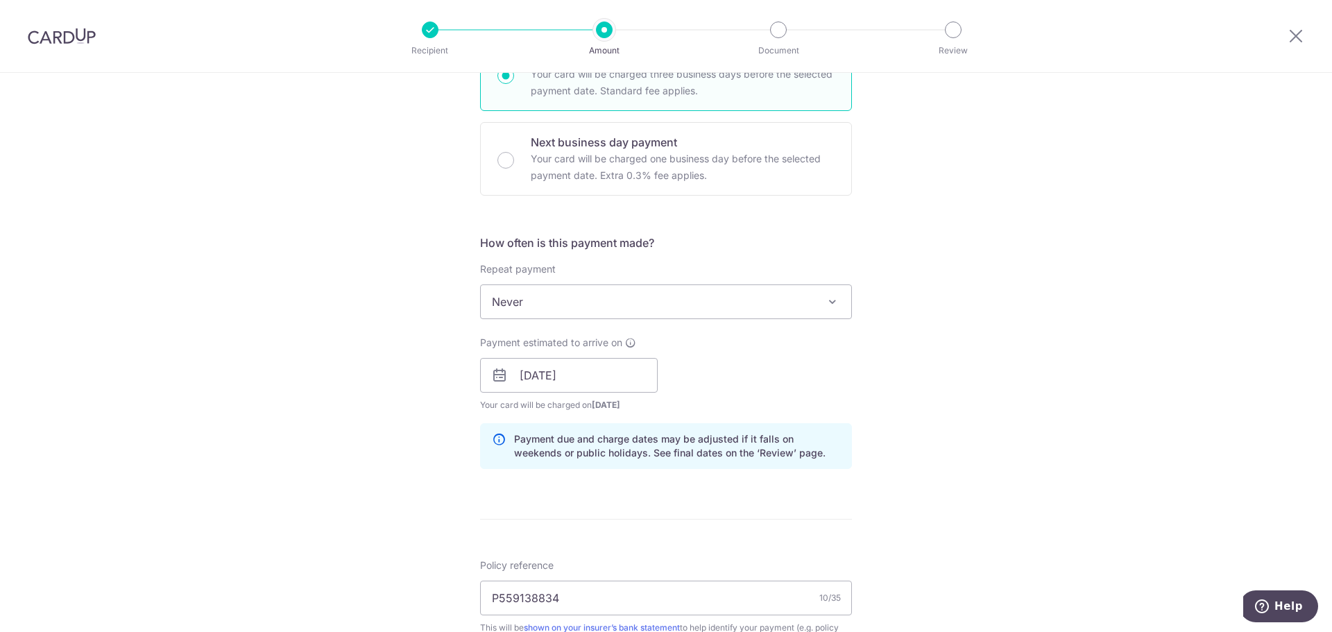
click at [948, 382] on div "Tell us more about your payment Enter payment amount SGD 477.91 477.91 Select C…" at bounding box center [666, 385] width 1332 height 1374
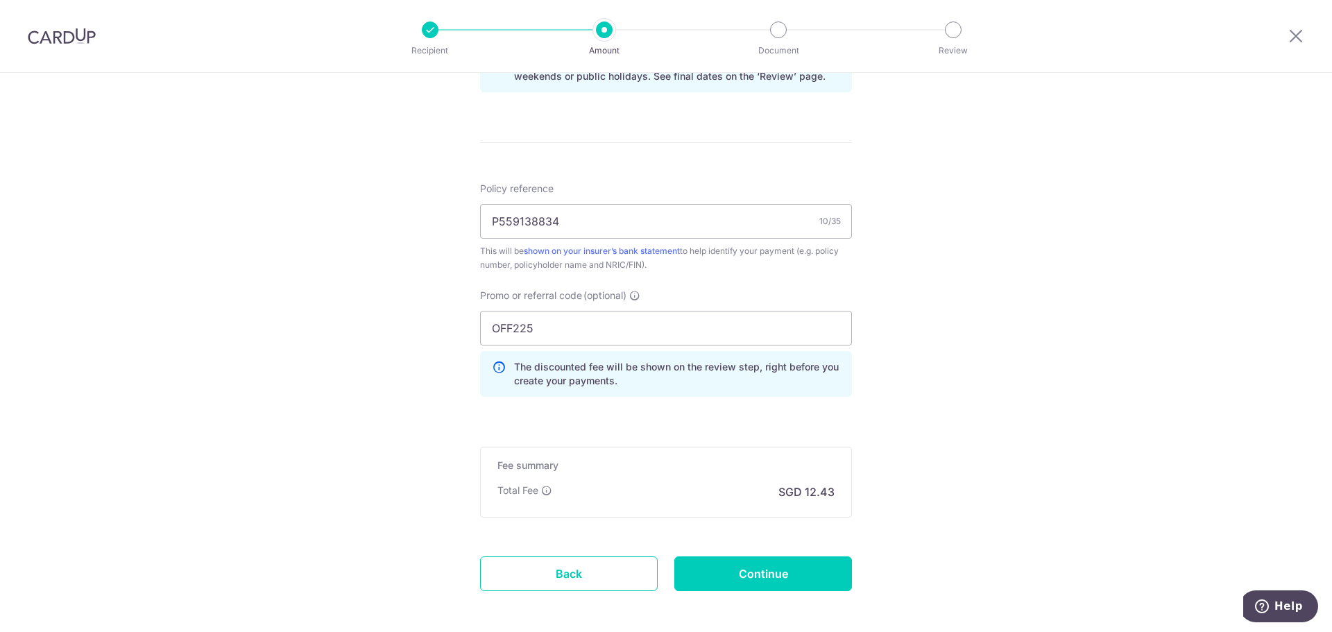
scroll to position [815, 0]
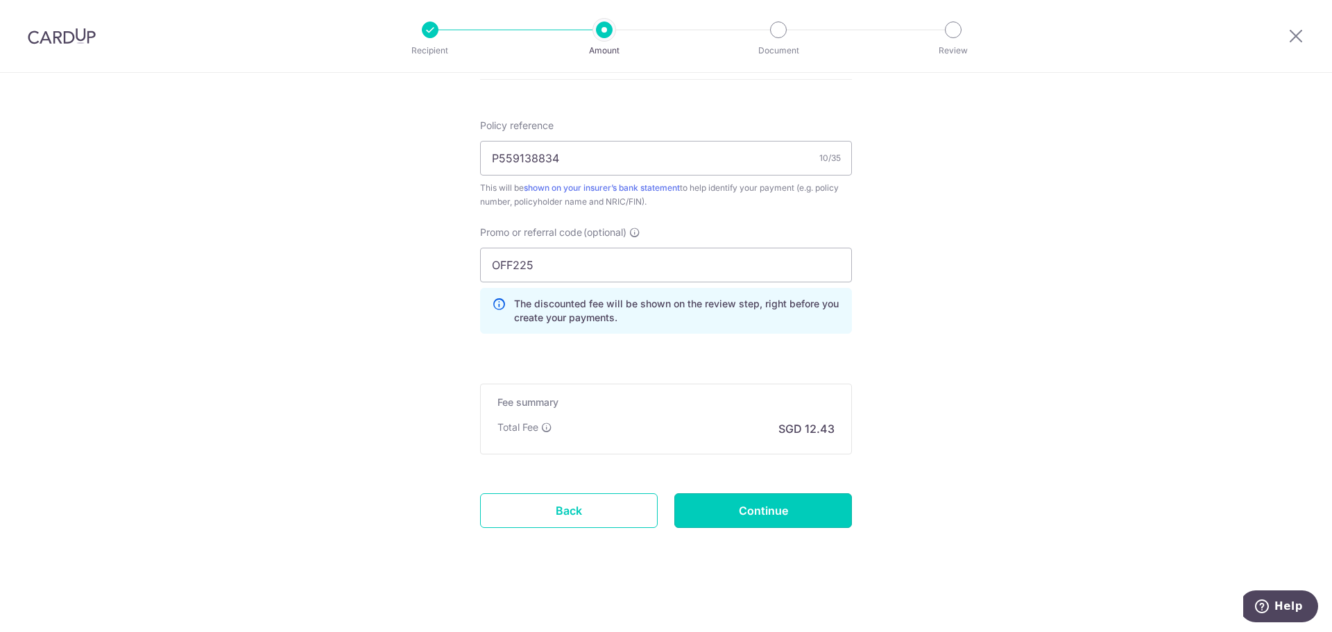
click at [755, 512] on input "Continue" at bounding box center [763, 510] width 178 height 35
type input "Create Schedule"
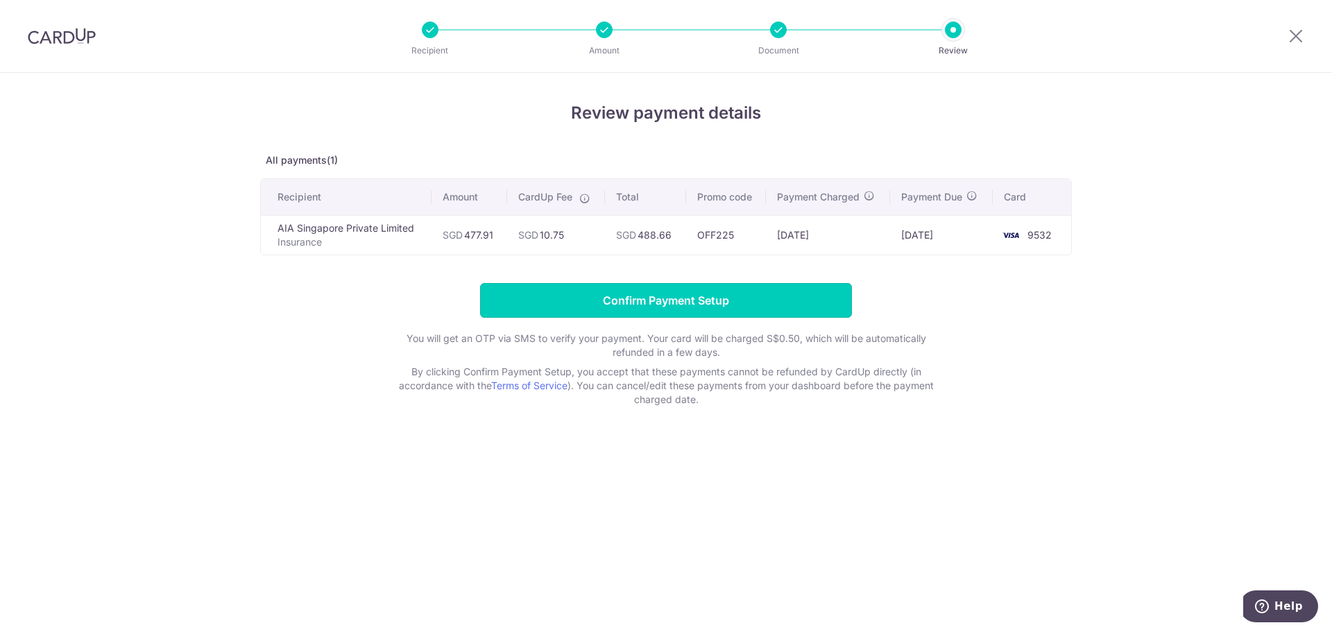
click at [677, 291] on input "Confirm Payment Setup" at bounding box center [666, 300] width 372 height 35
